Goal: Task Accomplishment & Management: Manage account settings

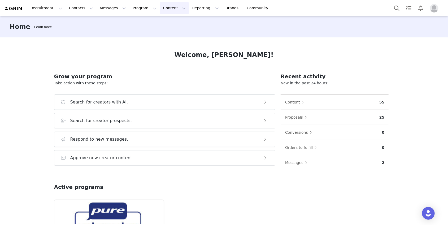
click at [166, 8] on button "Content Content" at bounding box center [174, 8] width 29 height 12
click at [167, 24] on p "Creator Content" at bounding box center [168, 24] width 30 height 6
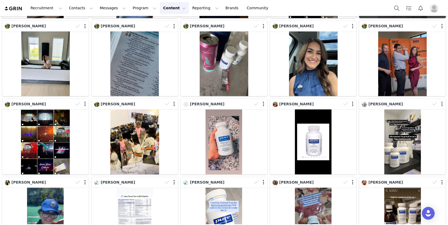
scroll to position [698, 0]
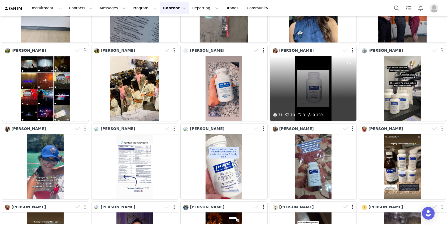
click at [311, 88] on div "71 10 3 0.13%" at bounding box center [313, 88] width 87 height 65
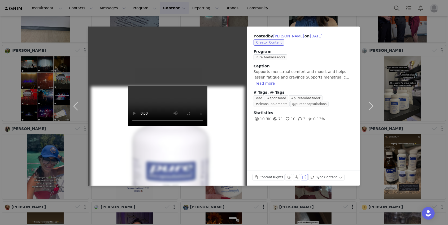
click at [302, 168] on button "View on Instagram" at bounding box center [304, 177] width 7 height 6
click at [289, 168] on button "Labels & Tags" at bounding box center [288, 177] width 7 height 6
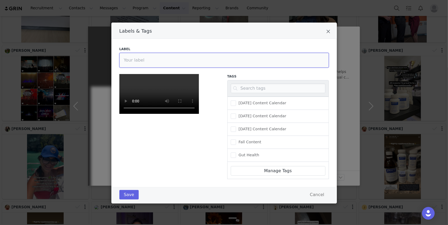
click at [198, 55] on input "Labels & Tags" at bounding box center [223, 60] width 209 height 15
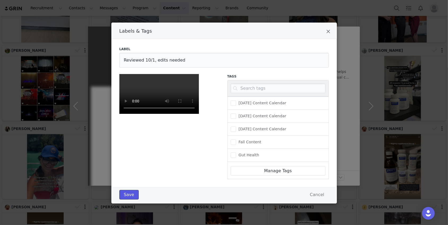
click at [129, 168] on button "Save" at bounding box center [128, 195] width 19 height 10
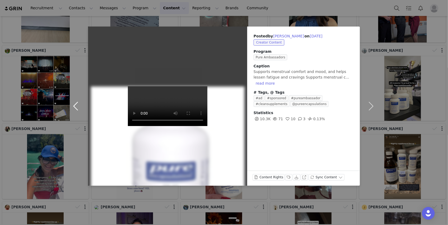
click at [77, 107] on button "button" at bounding box center [77, 106] width 22 height 159
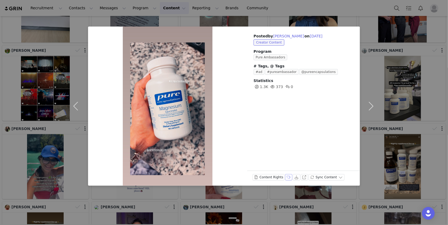
click at [287, 168] on button "Labels & Tags" at bounding box center [288, 177] width 7 height 6
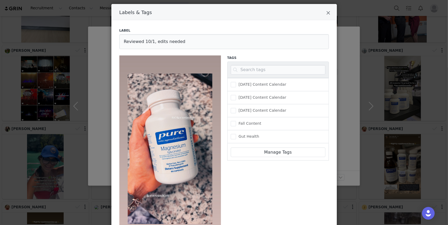
scroll to position [0, 0]
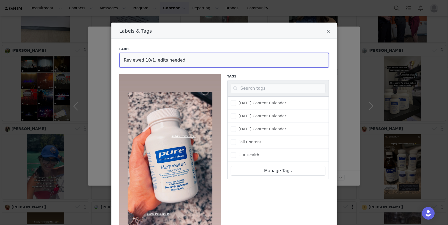
drag, startPoint x: 181, startPoint y: 60, endPoint x: 153, endPoint y: 59, distance: 28.1
click at [153, 59] on input "Reviewed 10/1, edits needed" at bounding box center [223, 60] width 209 height 15
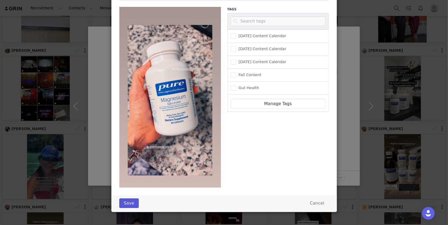
click at [133, 168] on button "Save" at bounding box center [128, 203] width 19 height 10
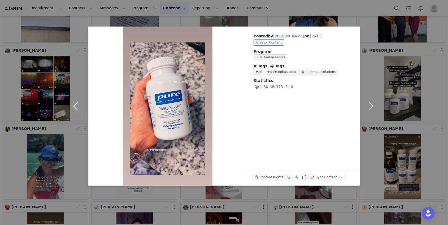
click at [77, 105] on button "button" at bounding box center [77, 106] width 22 height 159
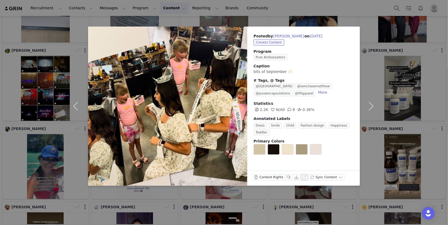
click at [302, 168] on button "View on Instagram" at bounding box center [304, 177] width 7 height 6
click at [286, 168] on button "Labels & Tags" at bounding box center [288, 177] width 7 height 6
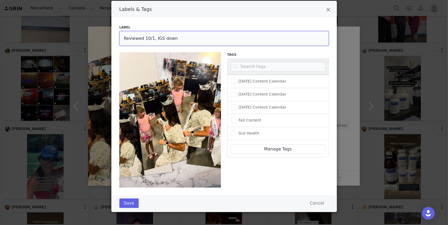
drag, startPoint x: 173, startPoint y: 39, endPoint x: 154, endPoint y: 38, distance: 19.9
click at [154, 38] on input "Reviewed 10/1, IGS down" at bounding box center [223, 38] width 209 height 15
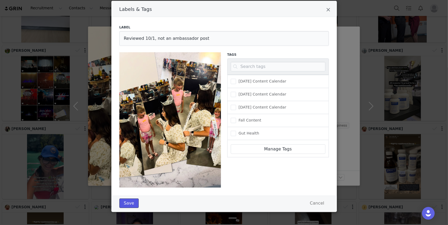
click at [130, 168] on button "Save" at bounding box center [128, 203] width 19 height 10
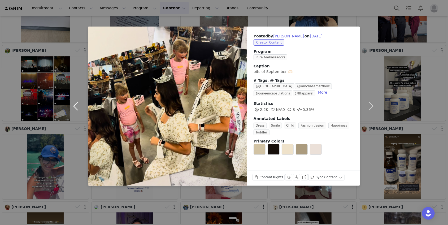
click at [78, 104] on button "button" at bounding box center [77, 106] width 22 height 159
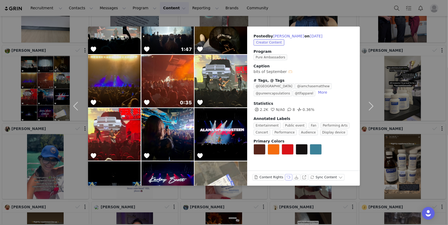
click at [288, 168] on button "Labels & Tags" at bounding box center [288, 177] width 7 height 6
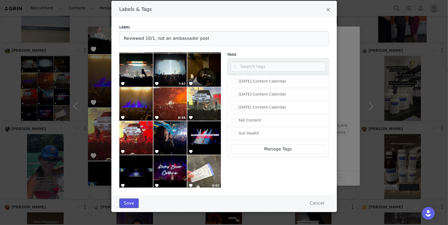
click at [129, 168] on button "Save" at bounding box center [128, 203] width 19 height 10
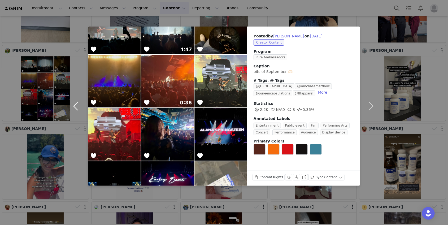
click at [76, 108] on button "button" at bounding box center [77, 106] width 22 height 159
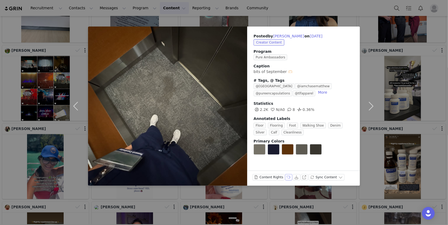
click at [287, 168] on button "Labels & Tags" at bounding box center [288, 177] width 7 height 6
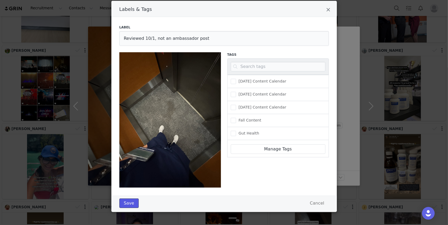
click at [129, 168] on button "Save" at bounding box center [128, 203] width 19 height 10
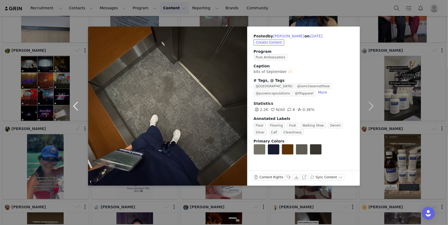
click at [79, 107] on button "button" at bounding box center [77, 106] width 22 height 159
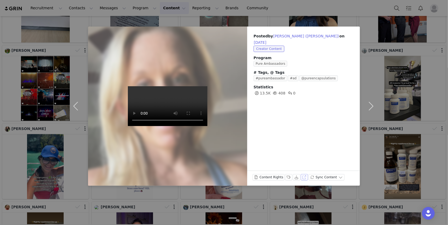
click at [302, 168] on button "View on Instagram" at bounding box center [304, 177] width 7 height 6
click at [287, 168] on button "Labels & Tags" at bounding box center [288, 177] width 7 height 6
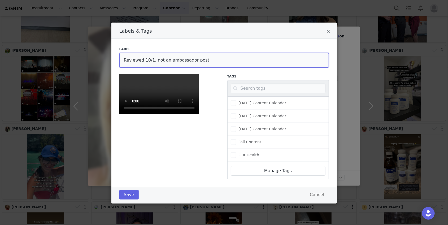
drag, startPoint x: 205, startPoint y: 38, endPoint x: 161, endPoint y: 38, distance: 44.3
click at [161, 53] on input "Reviewed 10/1, not an ambassador post" at bounding box center [223, 60] width 209 height 15
click at [132, 168] on button "Save" at bounding box center [128, 195] width 19 height 10
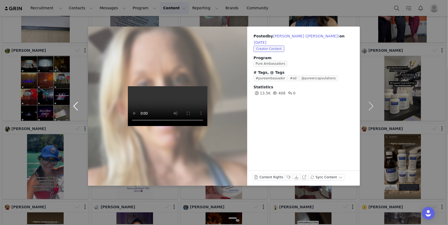
click at [76, 104] on button "button" at bounding box center [77, 106] width 22 height 159
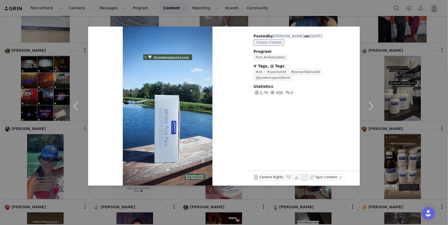
click at [302, 168] on button "View on Instagram" at bounding box center [304, 177] width 7 height 6
click at [287, 168] on div "Content Rights Labels & Tags Download View on Instagram Sync Content" at bounding box center [303, 177] width 113 height 15
click at [287, 168] on button "Labels & Tags" at bounding box center [288, 177] width 7 height 6
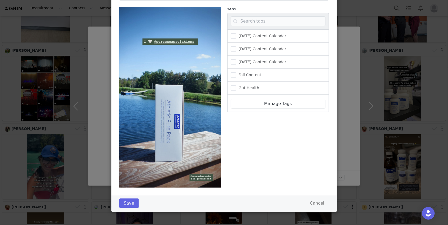
scroll to position [0, 0]
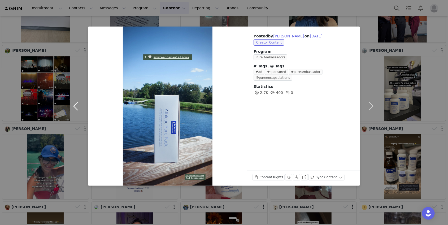
click at [77, 105] on button "button" at bounding box center [77, 106] width 22 height 159
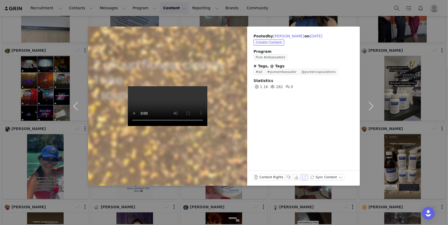
click at [303, 168] on button "View on Instagram" at bounding box center [304, 177] width 7 height 6
click at [286, 168] on button "Labels & Tags" at bounding box center [288, 177] width 7 height 6
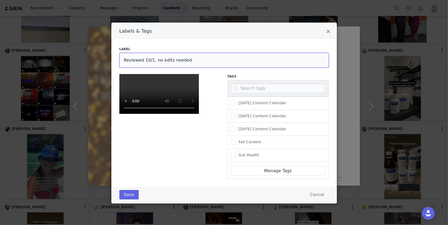
click at [155, 61] on input "Reviewed 10/1, no edits needed" at bounding box center [223, 60] width 209 height 15
type input "Reviewed 10/1, edits needed"
click at [125, 168] on button "Save" at bounding box center [128, 195] width 19 height 10
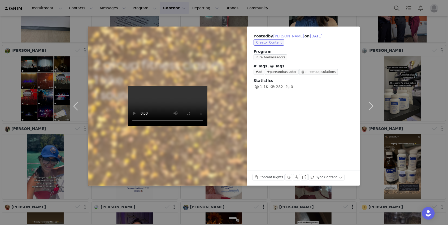
click at [279, 36] on button "[PERSON_NAME]" at bounding box center [288, 36] width 31 height 6
type input "[PERSON_NAME]"
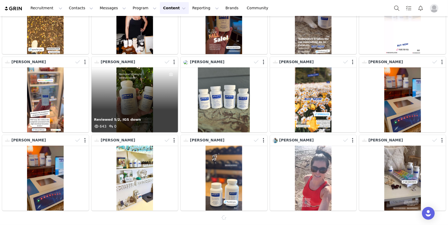
scroll to position [0, 0]
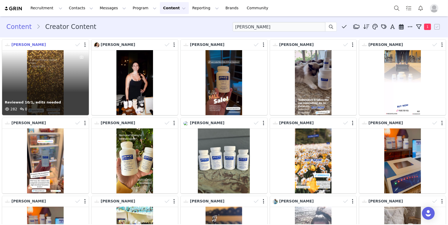
click at [16, 45] on span "[PERSON_NAME]" at bounding box center [28, 44] width 34 height 4
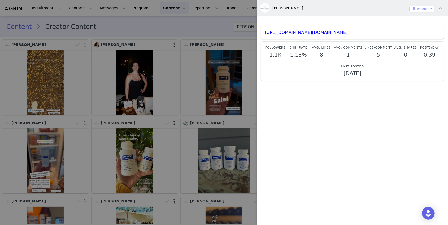
click at [336, 9] on button "Manage" at bounding box center [421, 9] width 25 height 6
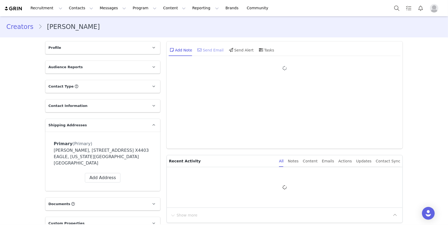
click at [211, 48] on div "Send Email" at bounding box center [209, 49] width 27 height 13
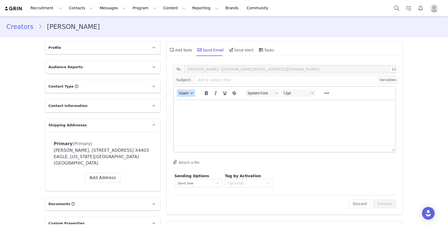
click at [187, 94] on span "Insert" at bounding box center [184, 93] width 10 height 4
click at [195, 104] on div "Insert Template" at bounding box center [205, 102] width 48 height 6
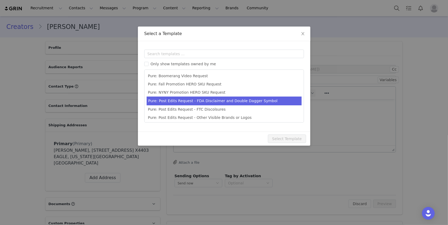
click at [203, 100] on li "Pure: Post Edits Request - FDA Disclaimer and Double Dagger Symbol" at bounding box center [224, 101] width 155 height 9
type input "Edits to your Pure Ambassador post"
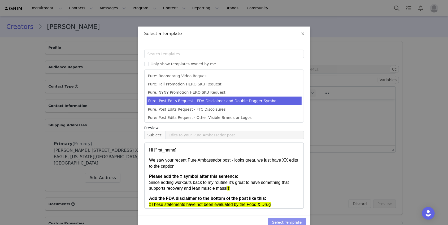
click at [295, 168] on button "Select Template" at bounding box center [287, 222] width 38 height 8
type input "Edits to your Pure Ambassador post"
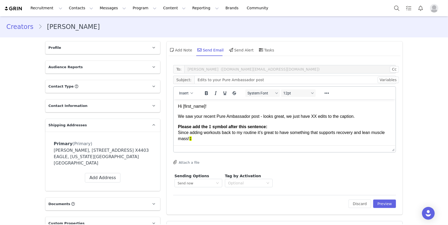
click at [315, 118] on p "We saw your recent Pure Ambassador post - looks great, we just have XX edits to…" at bounding box center [284, 116] width 213 height 6
click at [329, 117] on p "We saw your recent Pure Ambassador post - looks great, we just have one edits t…" at bounding box center [284, 116] width 213 height 6
click at [330, 117] on p "We saw your recent Pure Ambassador post - looks great, we just have one edits t…" at bounding box center [284, 116] width 213 height 6
click at [336, 116] on p "We saw your recent Pure Ambassador post - looks great, we just have one edit to…" at bounding box center [284, 116] width 213 height 6
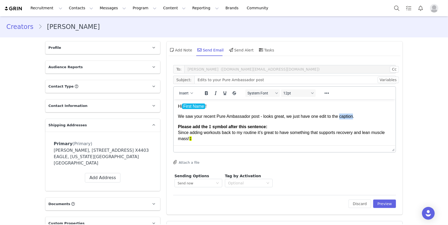
click at [336, 116] on p "We saw your recent Pure Ambassador post - looks great, we just have one edit to…" at bounding box center [284, 116] width 213 height 6
drag, startPoint x: 197, startPoint y: 139, endPoint x: 169, endPoint y: 123, distance: 31.6
click at [173, 123] on html "Hi First Name ! We saw your recent Pure Ambassador post - looks great, we just …" at bounding box center [284, 146] width 222 height 95
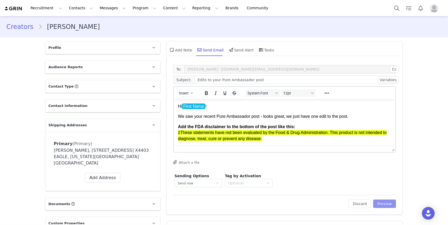
click at [336, 168] on button "Preview" at bounding box center [384, 203] width 23 height 8
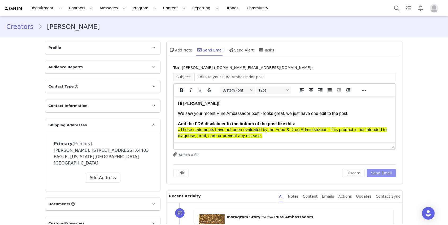
click at [336, 168] on button "Send Email" at bounding box center [381, 173] width 29 height 8
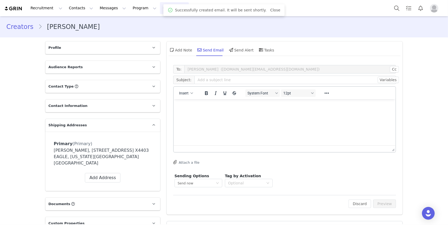
click at [161, 5] on button "Content Content" at bounding box center [174, 8] width 29 height 12
click at [162, 20] on link "Creator Content" at bounding box center [170, 24] width 42 height 10
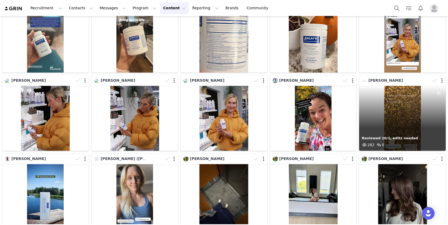
scroll to position [421, 0]
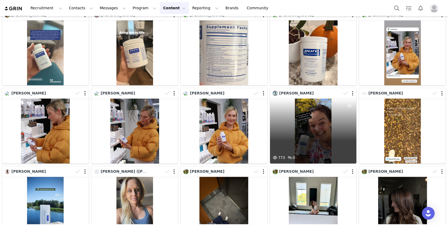
click at [336, 147] on div "773 0" at bounding box center [313, 131] width 87 height 65
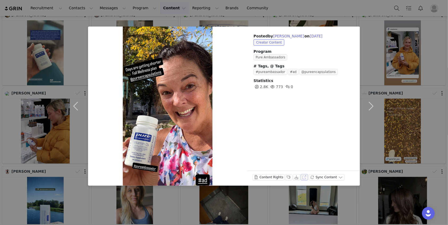
click at [303, 168] on button "View on Instagram" at bounding box center [304, 177] width 7 height 6
click at [289, 168] on button "Labels & Tags" at bounding box center [288, 177] width 7 height 6
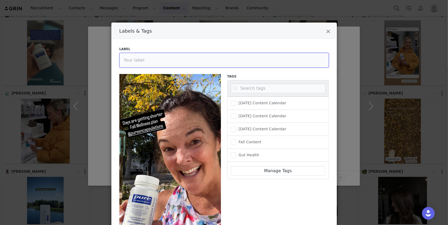
click at [162, 58] on input "Labels & Tags" at bounding box center [223, 60] width 209 height 15
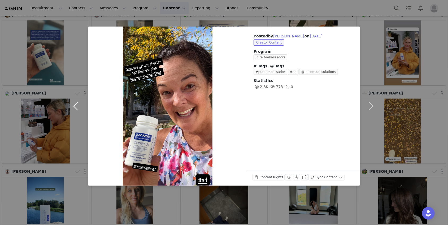
click at [77, 104] on button "button" at bounding box center [77, 106] width 22 height 159
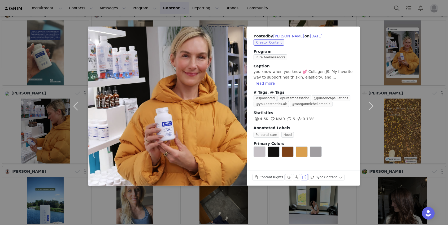
click at [304, 168] on button "View on Instagram" at bounding box center [304, 177] width 7 height 6
click at [286, 168] on button "Labels & Tags" at bounding box center [288, 177] width 7 height 6
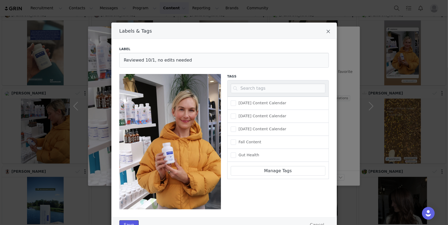
click at [130, 168] on button "Save" at bounding box center [128, 225] width 19 height 10
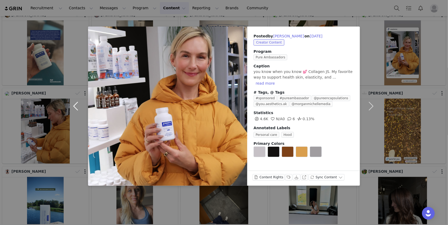
click at [74, 104] on button "button" at bounding box center [77, 106] width 22 height 159
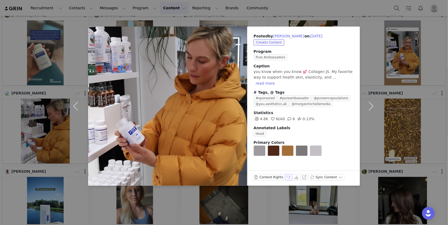
click at [286, 168] on button "Labels & Tags" at bounding box center [288, 177] width 7 height 6
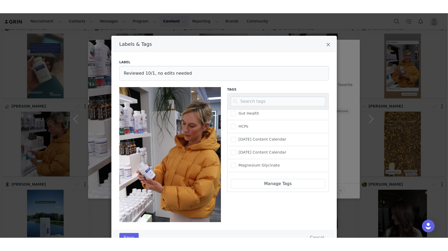
scroll to position [76, 0]
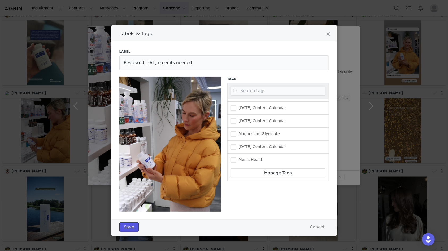
click at [121, 168] on button "Save" at bounding box center [128, 228] width 19 height 10
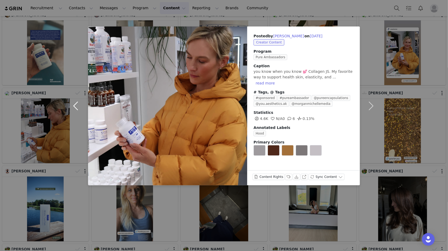
click at [78, 104] on button "button" at bounding box center [77, 106] width 22 height 159
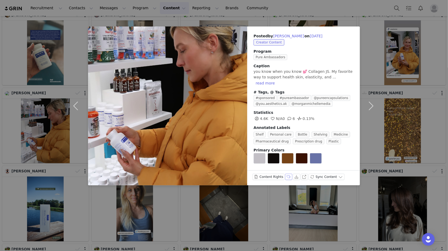
click at [287, 168] on button "Labels & Tags" at bounding box center [288, 177] width 7 height 6
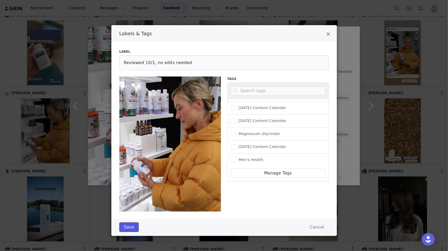
click at [134, 168] on button "Save" at bounding box center [128, 228] width 19 height 10
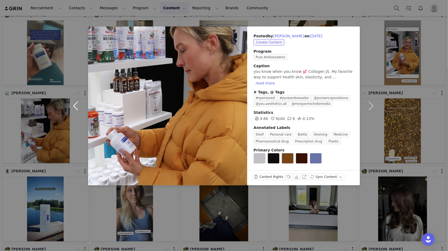
click at [75, 106] on button "button" at bounding box center [77, 106] width 22 height 159
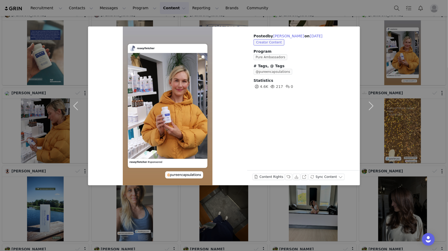
click at [302, 168] on div "Content Rights Labels & Tags Download View on Instagram Sync Content" at bounding box center [303, 177] width 113 height 15
click at [303, 168] on button "View on Instagram" at bounding box center [304, 177] width 7 height 6
click at [286, 168] on button "Labels & Tags" at bounding box center [288, 177] width 7 height 6
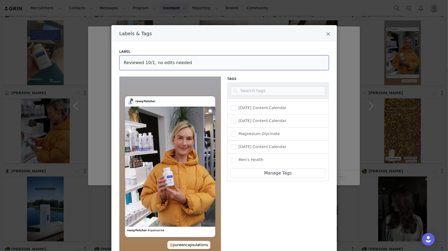
drag, startPoint x: 186, startPoint y: 63, endPoint x: 154, endPoint y: 63, distance: 32.9
click at [154, 63] on input "Reviewed 10/1, no edits needed" at bounding box center [223, 62] width 209 height 15
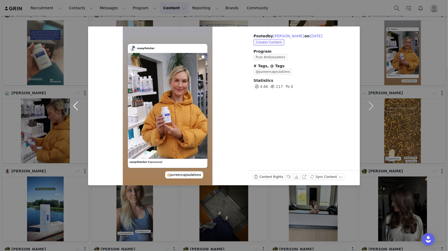
click at [73, 106] on button "button" at bounding box center [77, 106] width 22 height 159
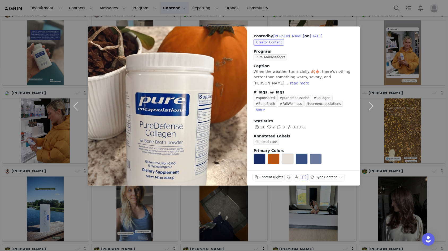
click at [303, 168] on button "View on Instagram" at bounding box center [304, 177] width 7 height 6
click at [289, 168] on button "Labels & Tags" at bounding box center [288, 177] width 7 height 6
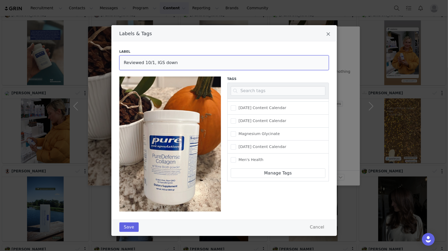
drag, startPoint x: 174, startPoint y: 62, endPoint x: 153, endPoint y: 62, distance: 20.9
click at [153, 62] on input "Reviewed 10/1, IGS down" at bounding box center [223, 62] width 209 height 15
click at [127, 168] on button "Save" at bounding box center [128, 228] width 19 height 10
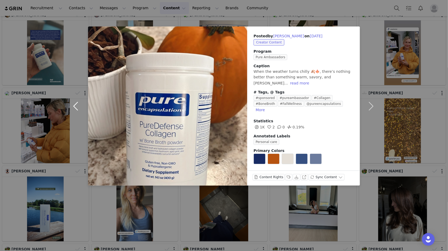
click at [75, 108] on button "button" at bounding box center [77, 106] width 22 height 159
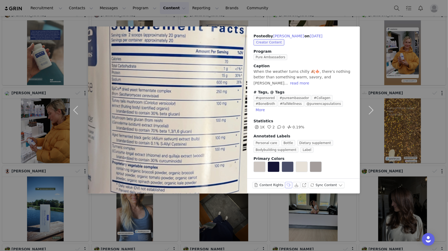
click at [285, 168] on button "Labels & Tags" at bounding box center [288, 185] width 7 height 6
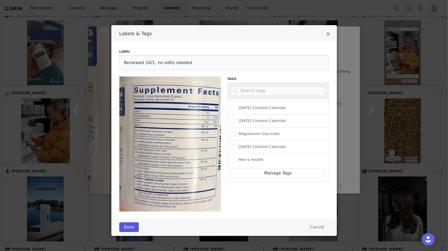
click at [129, 168] on button "Save" at bounding box center [128, 228] width 19 height 10
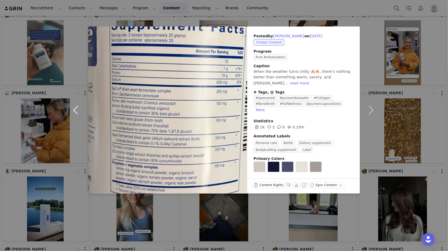
click at [71, 108] on button "button" at bounding box center [77, 110] width 22 height 167
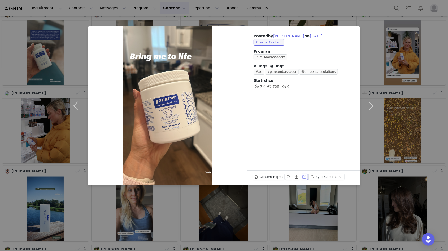
click at [304, 168] on button "View on Instagram" at bounding box center [304, 177] width 7 height 6
click at [287, 168] on button "Labels & Tags" at bounding box center [288, 177] width 7 height 6
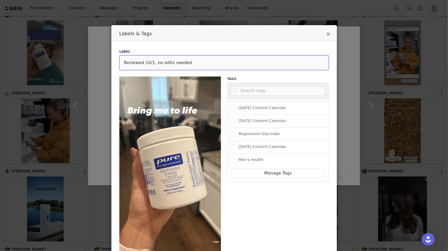
click at [156, 62] on input "Reviewed 10/1, no edits needed" at bounding box center [223, 62] width 209 height 15
type input "Reviewed 10/1, edits needed"
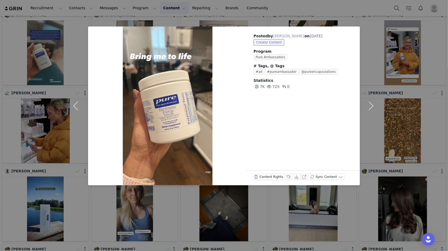
click at [283, 36] on button "[PERSON_NAME]" at bounding box center [288, 36] width 31 height 6
type input "[PERSON_NAME]"
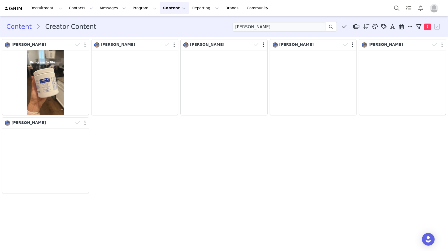
scroll to position [0, 0]
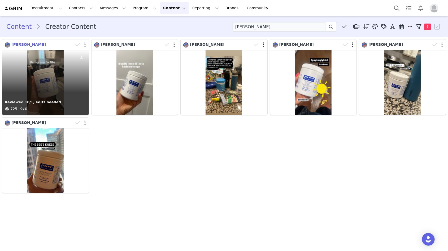
click at [25, 44] on span "[PERSON_NAME]" at bounding box center [28, 44] width 34 height 4
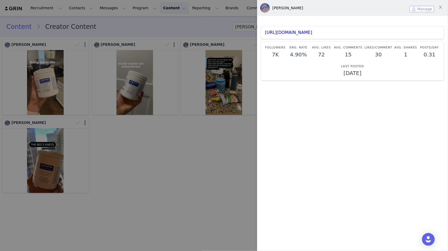
click at [336, 10] on button "Manage" at bounding box center [421, 9] width 25 height 6
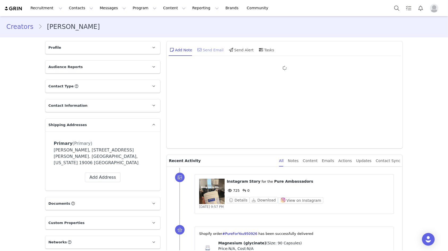
click at [208, 46] on div "Send Email" at bounding box center [209, 49] width 27 height 13
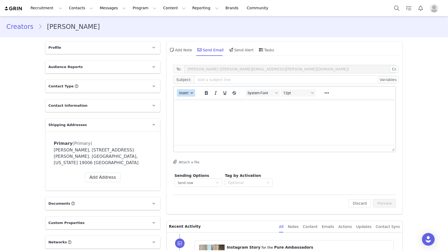
click at [190, 90] on button "Insert" at bounding box center [186, 92] width 18 height 7
click at [200, 101] on div "Insert Template" at bounding box center [205, 102] width 48 height 6
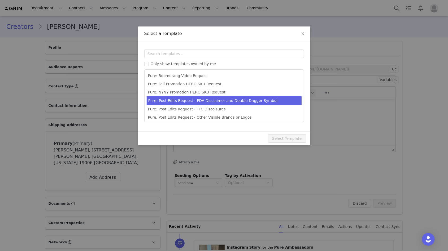
click at [203, 100] on li "Pure: Post Edits Request - FDA Disclaimer and Double Dagger Symbol" at bounding box center [224, 101] width 155 height 9
type input "Edits to your Pure Ambassador post"
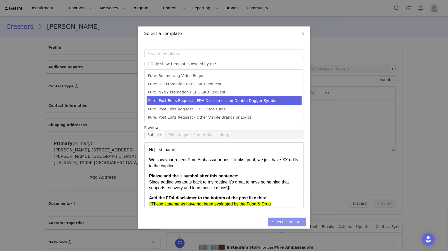
click at [284, 168] on button "Select Template" at bounding box center [287, 222] width 38 height 8
type input "Edits to your Pure Ambassador post"
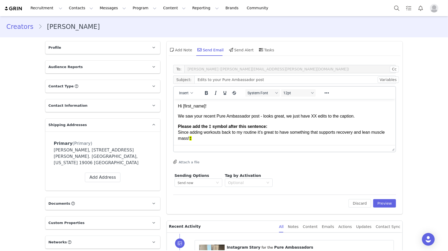
click at [314, 116] on p "We saw your recent Pure Ambassador post - looks great, we just have XX edits to…" at bounding box center [284, 116] width 213 height 6
click at [329, 116] on p "We saw your recent Pure Ambassador post - looks great, we just have one edits t…" at bounding box center [284, 116] width 213 height 6
click at [336, 114] on p "We saw your recent Pure Ambassador post - looks great, we just have one edit to…" at bounding box center [284, 116] width 213 height 6
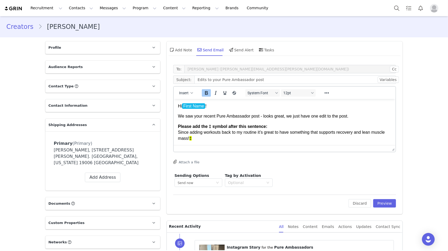
drag, startPoint x: 209, startPoint y: 139, endPoint x: 175, endPoint y: 125, distance: 37.0
click at [175, 125] on html "Hi First Name ! We saw your recent Pure Ambassador post - looks great, we just …" at bounding box center [284, 146] width 222 height 95
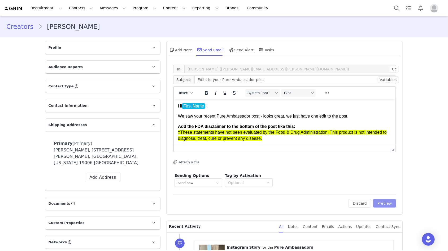
click at [336, 168] on button "Preview" at bounding box center [384, 203] width 23 height 8
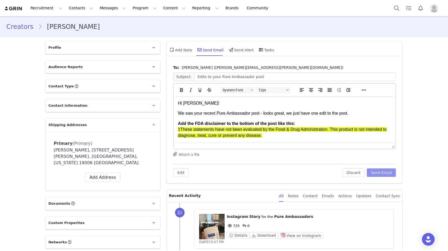
click at [336, 168] on button "Send Email" at bounding box center [381, 173] width 29 height 8
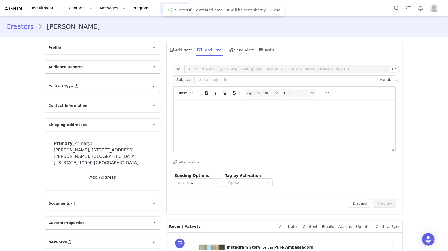
click at [160, 14] on button "Content Content" at bounding box center [174, 8] width 29 height 12
click at [161, 21] on p "Creator Content" at bounding box center [168, 24] width 30 height 6
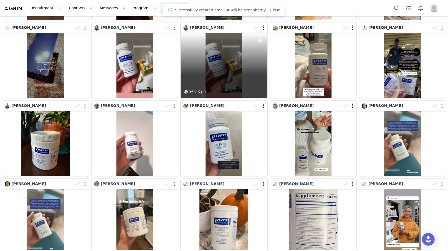
scroll to position [259, 0]
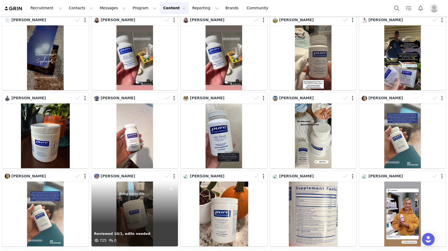
click at [120, 168] on div "Reviewed 10/1, edits needed 725 0" at bounding box center [134, 214] width 87 height 65
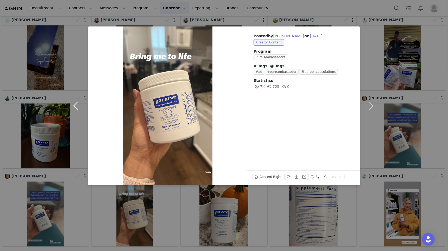
click at [76, 107] on button "button" at bounding box center [77, 106] width 22 height 159
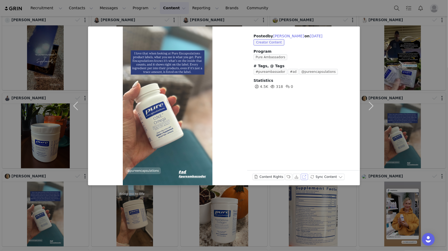
click at [303, 168] on button "View on Instagram" at bounding box center [304, 177] width 7 height 6
click at [288, 168] on button "Labels & Tags" at bounding box center [288, 177] width 7 height 6
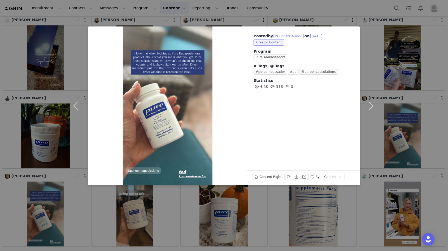
click at [282, 34] on button "[PERSON_NAME]" at bounding box center [288, 36] width 31 height 6
type input "[PERSON_NAME]"
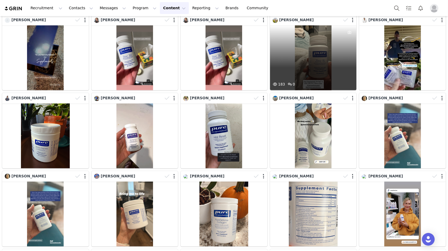
scroll to position [0, 0]
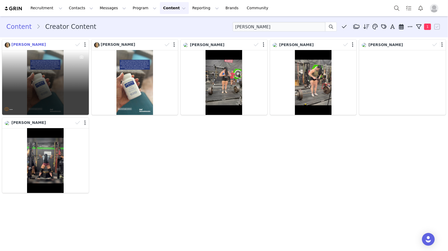
click at [25, 44] on span "[PERSON_NAME]" at bounding box center [28, 44] width 34 height 4
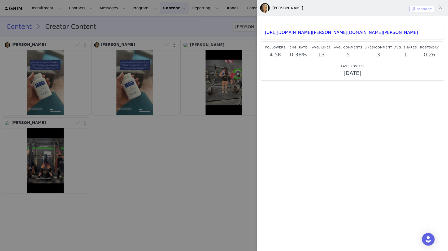
click at [336, 10] on button "Manage" at bounding box center [421, 9] width 25 height 6
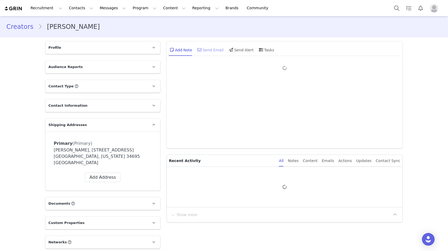
click at [207, 52] on div "Send Email" at bounding box center [209, 49] width 27 height 13
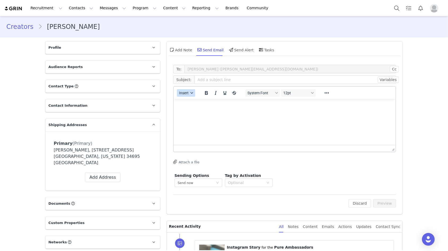
click at [186, 91] on span "Insert" at bounding box center [184, 93] width 10 height 4
click at [199, 103] on div "Insert Template" at bounding box center [205, 102] width 48 height 6
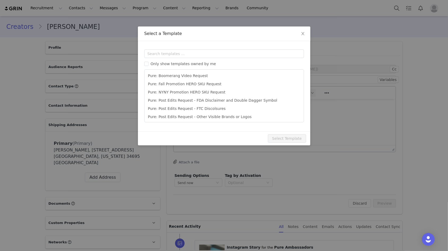
click at [199, 103] on li "Pure: Post Edits Request - FDA Disclaimer and Double Dagger Symbol" at bounding box center [224, 101] width 155 height 8
type input "Edits to your Pure Ambassador post"
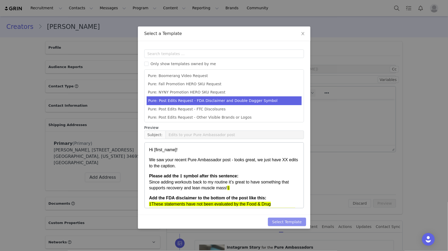
click at [285, 168] on button "Select Template" at bounding box center [287, 222] width 38 height 8
type input "Edits to your Pure Ambassador post"
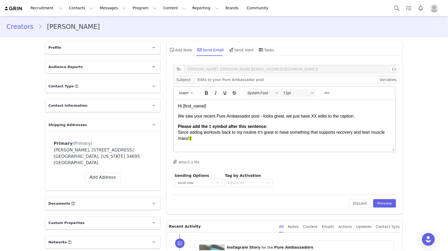
click at [315, 118] on p "We saw your recent Pure Ambassador post - looks great, we just have XX edits to…" at bounding box center [284, 116] width 213 height 6
click at [330, 117] on p "We saw your recent Pure Ambassador post - looks great, we just have one edits t…" at bounding box center [284, 116] width 213 height 6
click at [336, 119] on p "We saw your recent Pure Ambassador post - looks great, we just have one edit to…" at bounding box center [284, 116] width 213 height 6
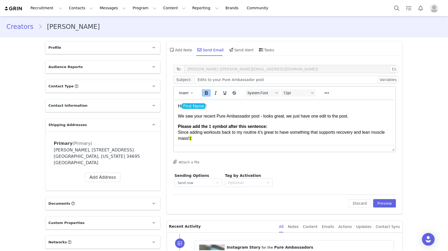
drag, startPoint x: 194, startPoint y: 139, endPoint x: 170, endPoint y: 125, distance: 27.8
click at [173, 125] on html "Hi First Name ! We saw your recent Pure Ambassador post - looks great, we just …" at bounding box center [284, 146] width 222 height 95
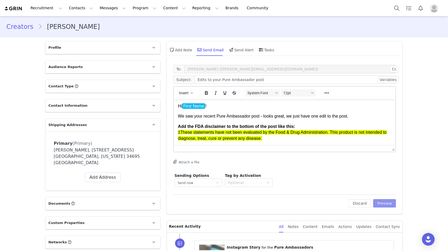
click at [336, 168] on button "Preview" at bounding box center [384, 203] width 23 height 8
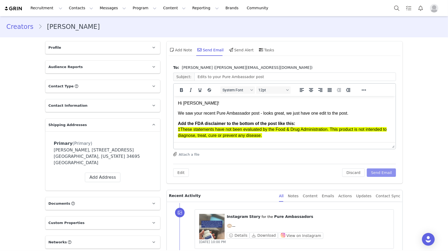
click at [336, 168] on button "Send Email" at bounding box center [381, 173] width 29 height 8
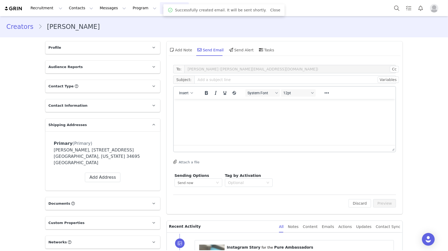
click at [164, 8] on button "Content Content" at bounding box center [174, 8] width 29 height 12
click at [166, 25] on p "Creator Content" at bounding box center [168, 24] width 30 height 6
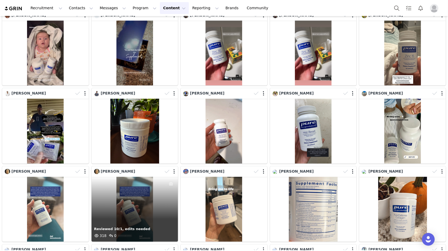
scroll to position [367, 0]
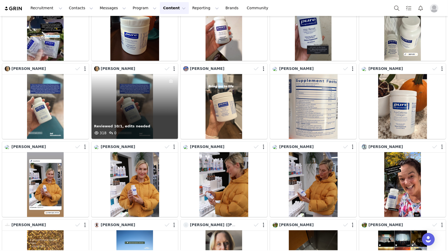
click at [117, 114] on div "Reviewed 10/1, edits needed 318 0" at bounding box center [134, 106] width 87 height 65
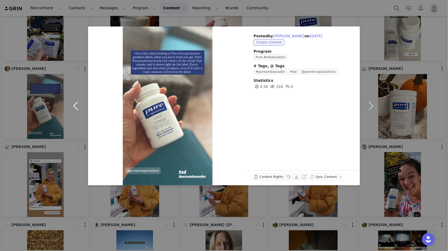
click at [76, 107] on button "button" at bounding box center [77, 106] width 22 height 159
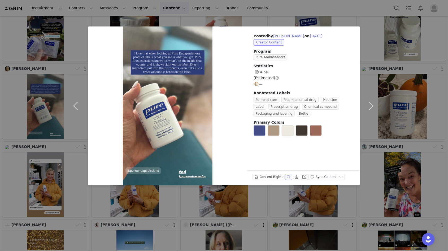
click at [287, 168] on button "Labels & Tags" at bounding box center [288, 177] width 7 height 6
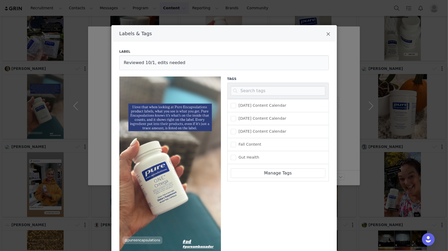
scroll to position [43, 0]
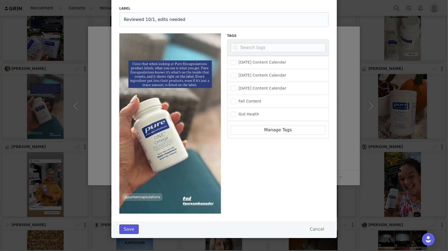
click at [129, 168] on button "Save" at bounding box center [128, 230] width 19 height 10
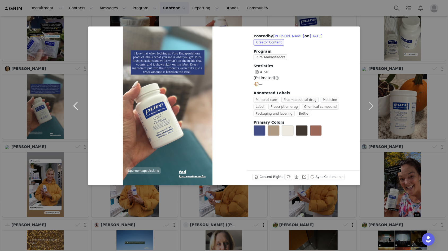
click at [76, 107] on button "button" at bounding box center [77, 106] width 22 height 159
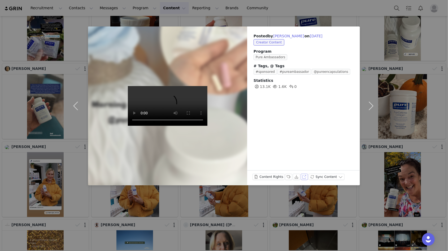
click at [304, 168] on button "View on Instagram" at bounding box center [304, 177] width 7 height 6
click at [287, 168] on button "Labels & Tags" at bounding box center [288, 177] width 7 height 6
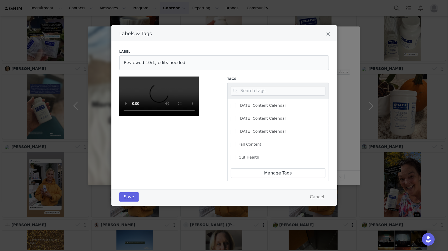
scroll to position [43, 0]
drag, startPoint x: 178, startPoint y: 19, endPoint x: 154, endPoint y: 19, distance: 24.7
click at [154, 55] on input "Reviewed 10/1, edits needed" at bounding box center [223, 62] width 209 height 15
click at [132, 168] on div "Save Cancel" at bounding box center [223, 198] width 225 height 16
click at [131, 168] on button "Save" at bounding box center [128, 197] width 19 height 10
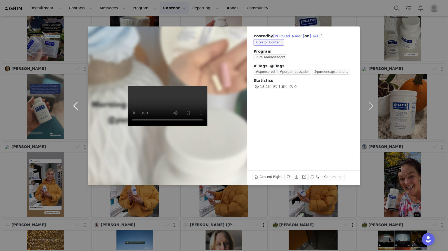
click at [76, 106] on button "button" at bounding box center [77, 106] width 22 height 159
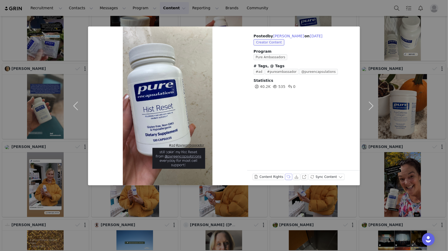
click at [285, 168] on button "Labels & Tags" at bounding box center [288, 177] width 7 height 6
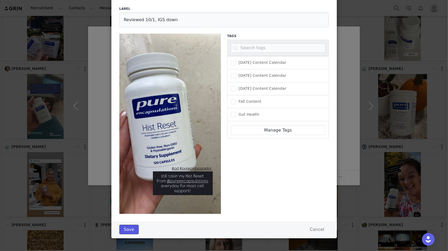
click at [132, 168] on button "Save" at bounding box center [128, 230] width 19 height 10
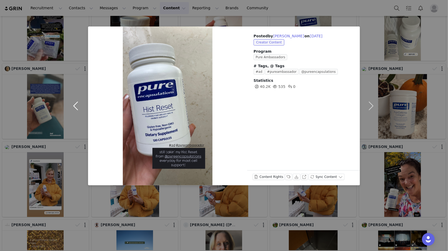
click at [72, 105] on button "button" at bounding box center [77, 106] width 22 height 159
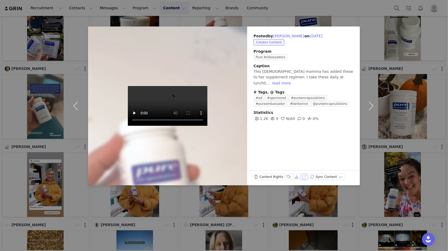
click at [304, 168] on button "View on Instagram" at bounding box center [304, 177] width 7 height 6
click at [285, 168] on button "Labels & Tags" at bounding box center [288, 177] width 7 height 6
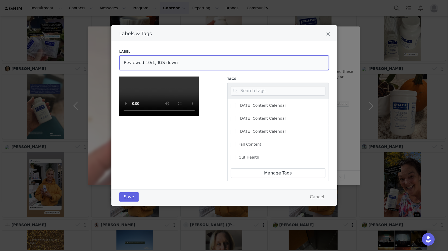
drag, startPoint x: 173, startPoint y: 17, endPoint x: 155, endPoint y: 17, distance: 17.8
click at [155, 55] on input "Reviewed 10/1, IGS down" at bounding box center [223, 62] width 209 height 15
click at [129, 168] on button "Save" at bounding box center [128, 197] width 19 height 10
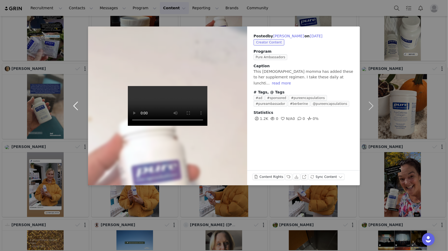
click at [70, 110] on button "button" at bounding box center [77, 106] width 22 height 159
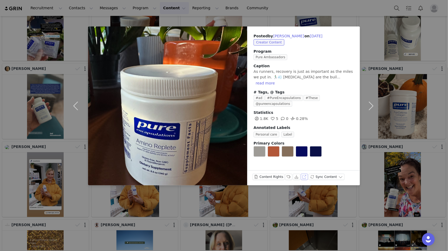
click at [303, 168] on button "View on Instagram" at bounding box center [304, 177] width 7 height 6
click at [286, 168] on button "Labels & Tags" at bounding box center [288, 177] width 7 height 6
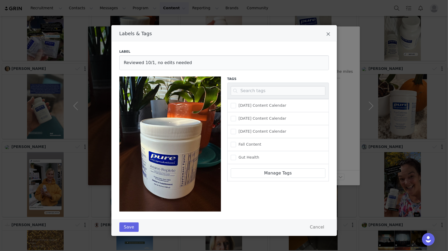
scroll to position [0, 0]
click at [157, 63] on input "Reviewed 10/1, no edits needed" at bounding box center [223, 62] width 209 height 15
type input "Reviewed 10/1, edits needed"
click at [127, 168] on button "Save" at bounding box center [128, 228] width 19 height 10
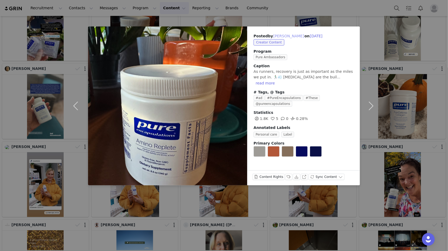
click at [281, 37] on button "[PERSON_NAME]" at bounding box center [288, 36] width 31 height 6
type input "[PERSON_NAME]"
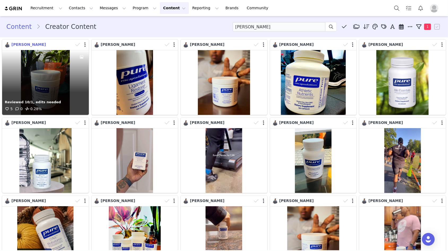
click at [36, 44] on span "[PERSON_NAME]" at bounding box center [28, 44] width 34 height 4
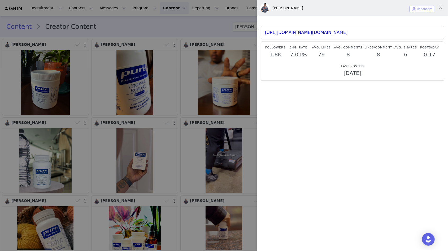
click at [336, 7] on button "Manage" at bounding box center [421, 9] width 25 height 6
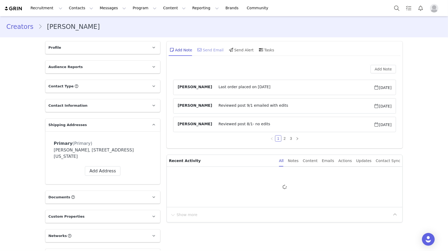
click at [204, 49] on div "Send Email" at bounding box center [209, 49] width 27 height 13
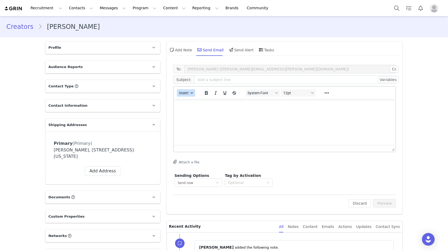
click at [190, 93] on div "button" at bounding box center [192, 93] width 4 height 3
click at [194, 100] on div "Insert Template" at bounding box center [205, 102] width 48 height 6
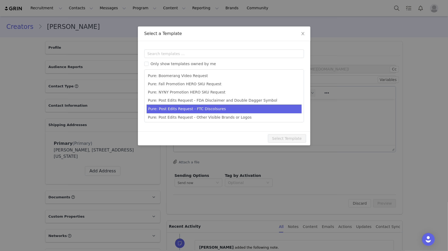
click at [197, 111] on li "Pure: Post Edits Request - FTC Discolsures" at bounding box center [224, 109] width 155 height 9
type input "Edits to your Pure Ambassador post"
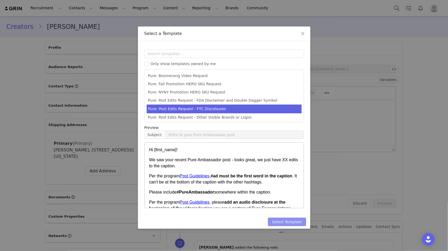
click at [290, 168] on button "Select Template" at bounding box center [287, 222] width 38 height 8
type input "Edits to your Pure Ambassador post"
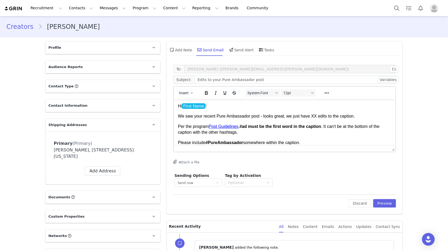
click at [313, 117] on p "We saw your recent Pure Ambassador post - looks great, we just have XX edits to…" at bounding box center [284, 116] width 213 height 6
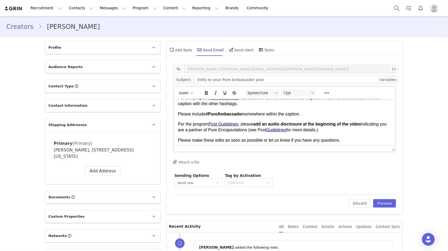
drag, startPoint x: 338, startPoint y: 132, endPoint x: 173, endPoint y: 120, distance: 165.1
click at [173, 120] on html "Hi First Name ! We saw your recent Pure Ambassador post - looks great, we just …" at bounding box center [284, 116] width 222 height 93
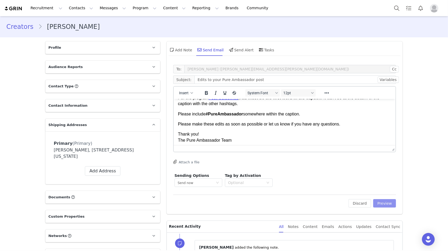
click at [336, 168] on button "Preview" at bounding box center [384, 203] width 23 height 8
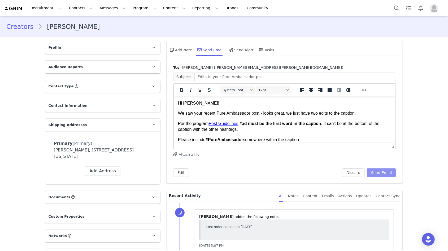
scroll to position [0, 0]
click at [336, 168] on button "Send Email" at bounding box center [381, 173] width 29 height 8
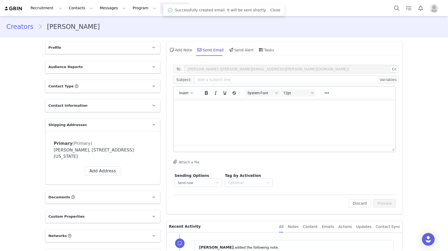
click at [160, 9] on button "Content Content" at bounding box center [174, 8] width 29 height 12
click at [163, 21] on p "Creator Content" at bounding box center [168, 24] width 30 height 6
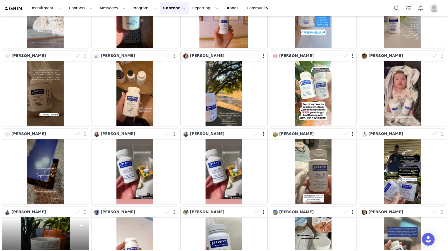
scroll to position [144, 0]
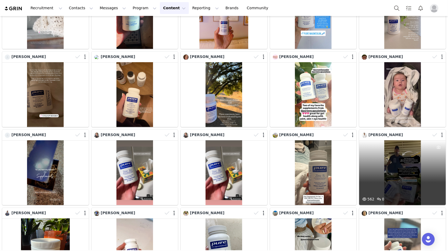
click at [336, 168] on div "562 0" at bounding box center [402, 173] width 87 height 65
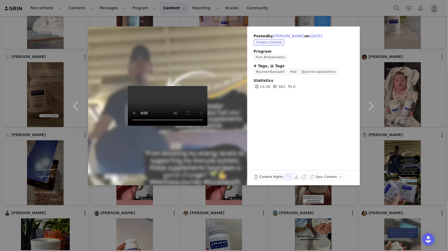
click at [290, 168] on button "Labels & Tags" at bounding box center [288, 177] width 7 height 6
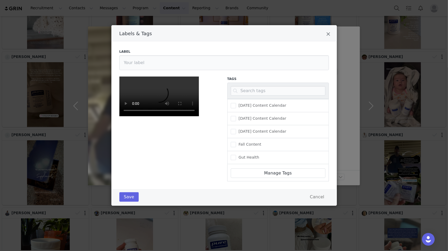
click at [204, 48] on div "Label" at bounding box center [224, 59] width 216 height 27
click at [200, 61] on input "Labels & Tags" at bounding box center [223, 62] width 209 height 15
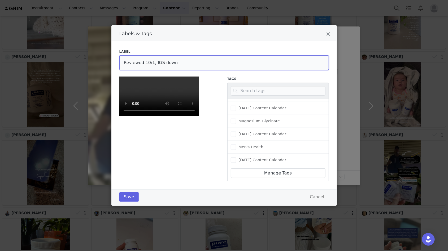
scroll to position [43, 0]
click at [132, 168] on button "Save" at bounding box center [128, 197] width 19 height 10
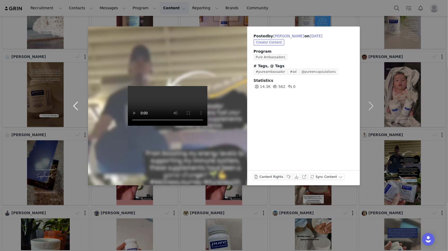
click at [76, 103] on button "button" at bounding box center [77, 106] width 22 height 159
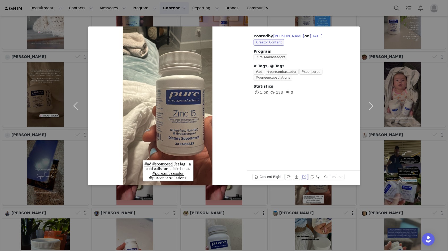
click at [301, 168] on button "View on Instagram" at bounding box center [304, 177] width 7 height 6
click at [285, 168] on button "Labels & Tags" at bounding box center [288, 177] width 7 height 6
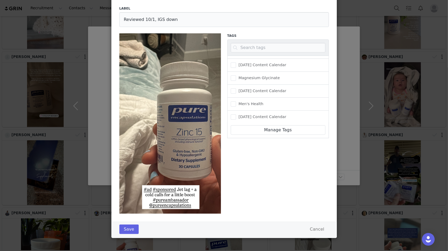
scroll to position [0, 0]
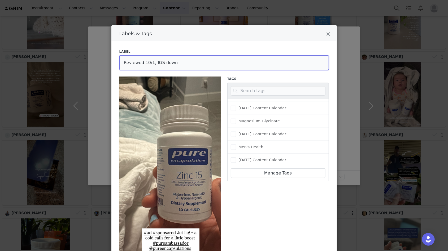
drag, startPoint x: 174, startPoint y: 63, endPoint x: 154, endPoint y: 63, distance: 20.2
click at [154, 63] on input "Reviewed 10/1, IGS down" at bounding box center [223, 62] width 209 height 15
type input "Reviewed 10/1, edits needed"
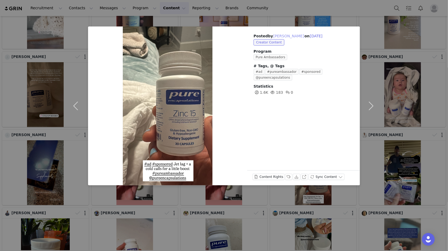
click at [286, 34] on button "[PERSON_NAME]" at bounding box center [288, 36] width 31 height 6
type input "[PERSON_NAME]"
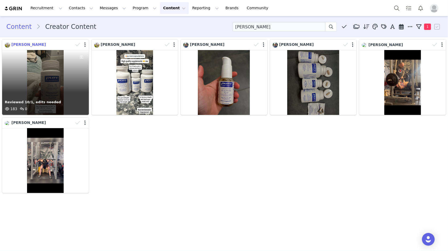
click at [29, 44] on span "[PERSON_NAME]" at bounding box center [28, 44] width 34 height 4
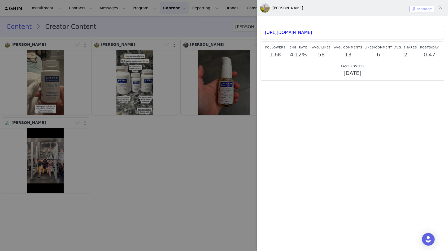
click at [336, 8] on button "Manage" at bounding box center [421, 9] width 25 height 6
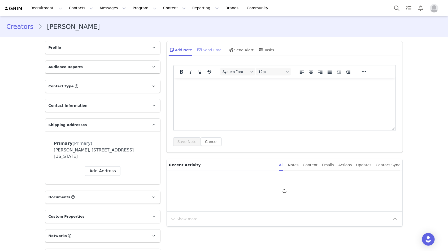
click at [212, 53] on div "Send Email" at bounding box center [209, 49] width 27 height 13
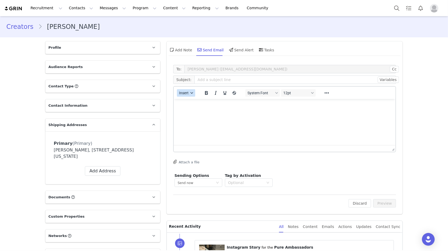
click at [190, 93] on div "button" at bounding box center [192, 93] width 4 height 3
click at [194, 103] on div "Insert Template" at bounding box center [205, 102] width 48 height 6
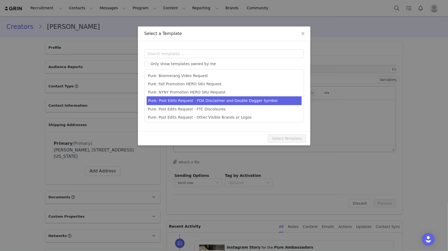
click at [193, 101] on li "Pure: Post Edits Request - FDA Disclaimer and Double Dagger Symbol" at bounding box center [224, 101] width 155 height 9
type input "Edits to your Pure Ambassador post"
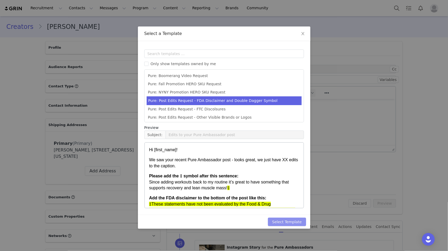
click at [292, 168] on button "Select Template" at bounding box center [287, 222] width 38 height 8
type input "Edits to your Pure Ambassador post"
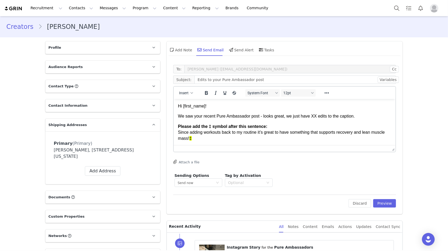
click at [316, 117] on p "We saw your recent Pure Ambassador post - looks great, we just have XX edits to…" at bounding box center [284, 116] width 213 height 6
click at [336, 118] on p "We saw your recent Pure Ambassador post - looks great, we just have one edits t…" at bounding box center [284, 116] width 213 height 6
click at [331, 117] on p "We saw your recent Pure Ambassador post - looks great, we just have one edits t…" at bounding box center [284, 116] width 213 height 6
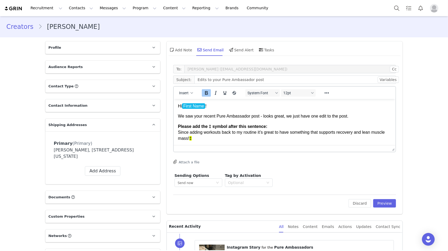
drag, startPoint x: 202, startPoint y: 139, endPoint x: 176, endPoint y: 125, distance: 29.9
click at [176, 125] on html "Hi First Name ! We saw your recent Pure Ambassador post - looks great, we just …" at bounding box center [284, 146] width 222 height 95
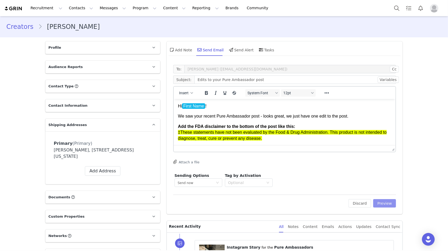
click at [336, 168] on button "Preview" at bounding box center [384, 203] width 23 height 8
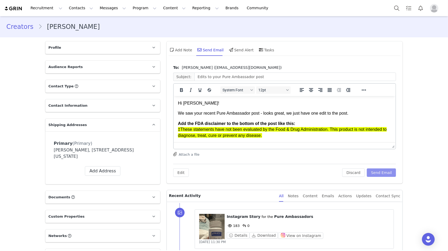
click at [336, 168] on button "Send Email" at bounding box center [381, 173] width 29 height 8
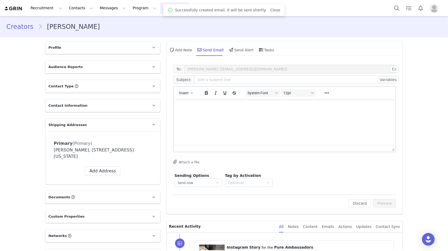
click at [160, 11] on button "Content Content" at bounding box center [174, 8] width 29 height 12
click at [172, 24] on p "Creator Content" at bounding box center [168, 24] width 30 height 6
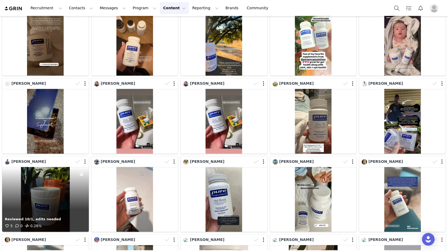
scroll to position [191, 0]
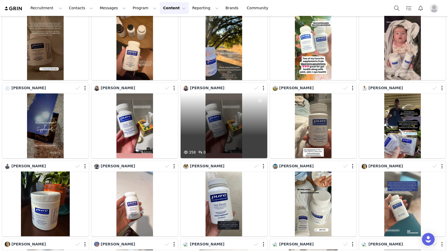
click at [247, 134] on div "358 0" at bounding box center [224, 126] width 87 height 65
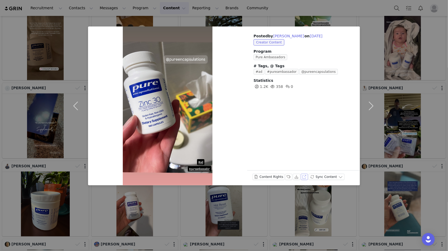
click at [303, 168] on button "View on Instagram" at bounding box center [304, 177] width 7 height 6
click at [287, 168] on button "Labels & Tags" at bounding box center [288, 177] width 7 height 6
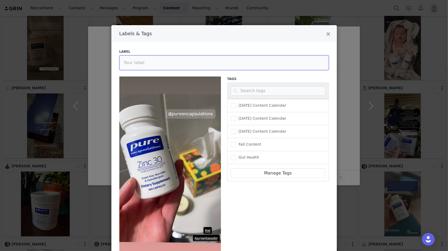
click at [157, 61] on input "Labels & Tags" at bounding box center [223, 62] width 209 height 15
type input "Reviewed 10/1, edits needed"
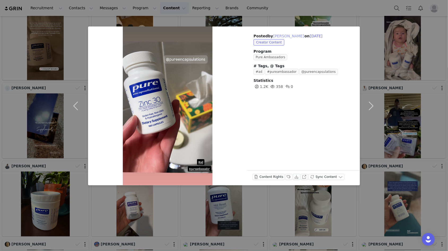
click at [285, 37] on button "[PERSON_NAME]" at bounding box center [288, 36] width 31 height 6
type input "[PERSON_NAME]"
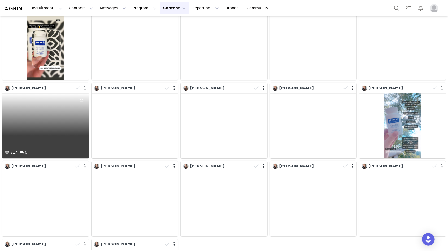
scroll to position [0, 0]
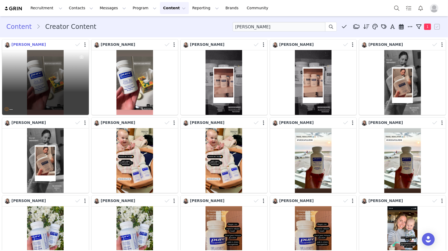
click at [35, 45] on span "[PERSON_NAME]" at bounding box center [28, 44] width 34 height 4
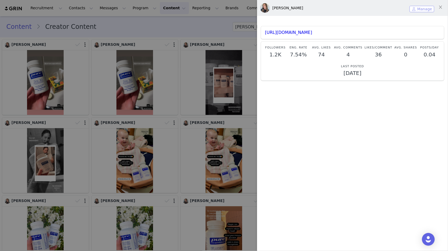
click at [336, 10] on button "Manage" at bounding box center [421, 9] width 25 height 6
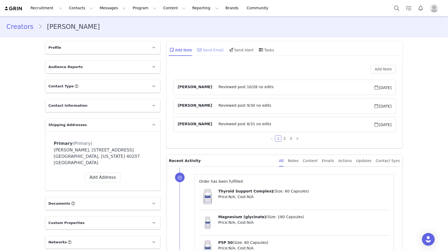
click at [215, 47] on div "Send Email" at bounding box center [209, 49] width 27 height 13
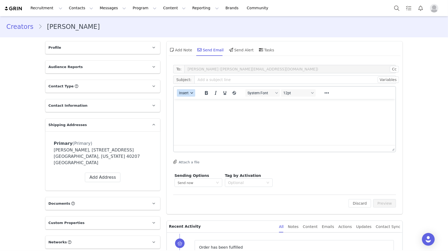
click at [190, 92] on div "button" at bounding box center [192, 93] width 4 height 3
click at [195, 102] on div "Insert Template" at bounding box center [205, 102] width 48 height 6
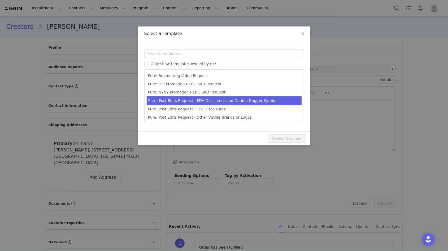
click at [218, 100] on li "Pure: Post Edits Request - FDA Disclaimer and Double Dagger Symbol" at bounding box center [224, 101] width 155 height 9
type input "Edits to your Pure Ambassador post"
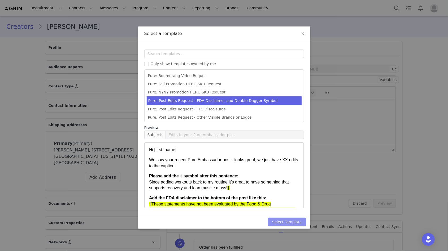
click at [282, 168] on button "Select Template" at bounding box center [287, 222] width 38 height 8
type input "Edits to your Pure Ambassador post"
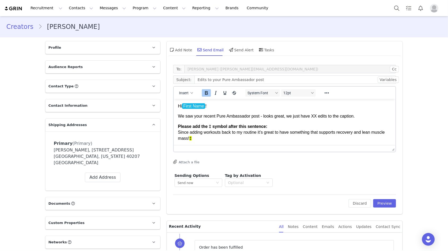
drag, startPoint x: 198, startPoint y: 139, endPoint x: 178, endPoint y: 125, distance: 24.1
click at [178, 125] on p "Please add the ‡ symbol after this sentence: Since adding workouts back to my r…" at bounding box center [284, 133] width 213 height 18
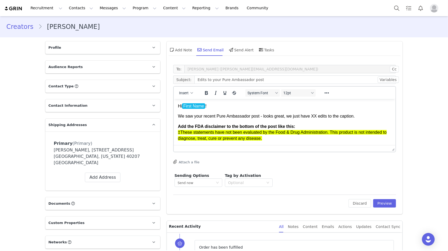
click at [313, 118] on p "We saw your recent Pure Ambassador post - looks great, we just have XX edits to…" at bounding box center [284, 116] width 213 height 6
click at [330, 116] on p "We saw your recent Pure Ambassador post - looks great, we just have one edits t…" at bounding box center [284, 116] width 213 height 6
click at [336, 118] on p "We saw your recent Pure Ambassador post - looks great, we just have one edit to…" at bounding box center [284, 116] width 213 height 6
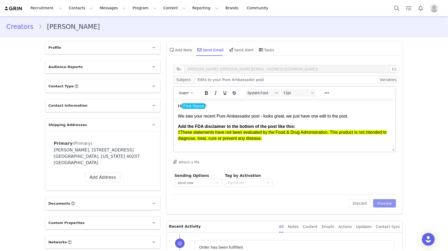
click at [336, 168] on button "Preview" at bounding box center [384, 203] width 23 height 8
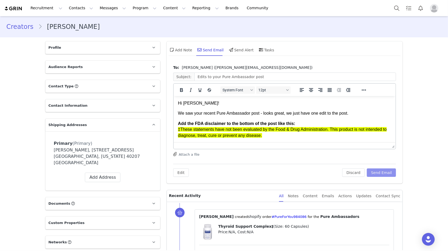
click at [336, 168] on button "Send Email" at bounding box center [381, 173] width 29 height 8
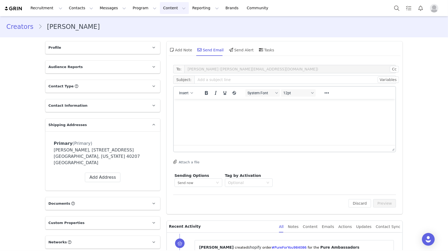
click at [160, 6] on button "Content Content" at bounding box center [174, 8] width 29 height 12
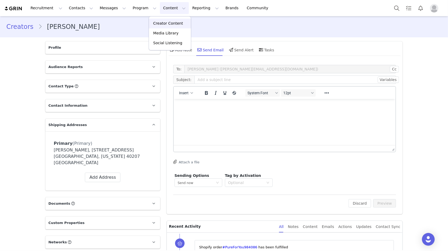
click at [160, 24] on p "Creator Content" at bounding box center [168, 24] width 30 height 6
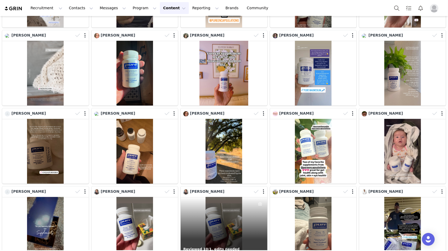
scroll to position [121, 0]
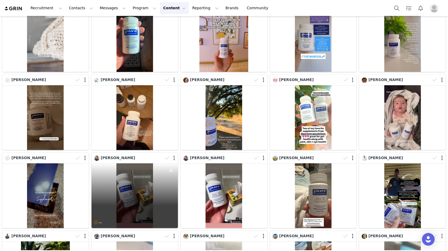
click at [151, 168] on div "—" at bounding box center [134, 196] width 87 height 65
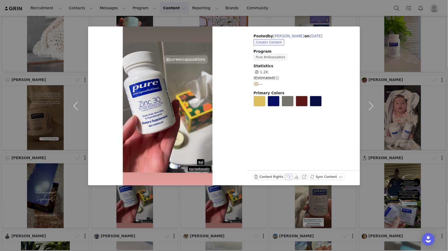
click at [288, 168] on button "Labels & Tags" at bounding box center [288, 177] width 7 height 6
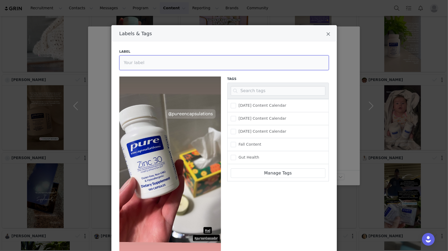
click at [165, 62] on input "Labels & Tags" at bounding box center [223, 62] width 209 height 15
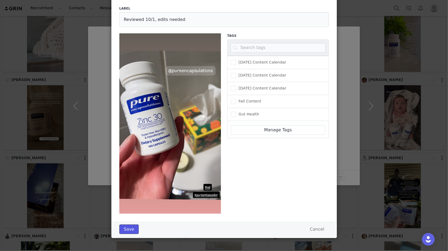
click at [128, 168] on button "Save" at bounding box center [128, 230] width 19 height 10
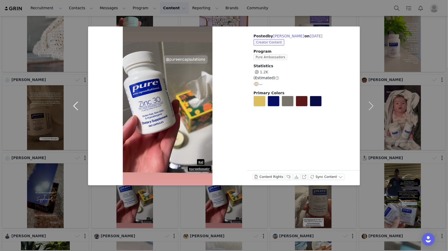
click at [77, 106] on button "button" at bounding box center [77, 106] width 22 height 159
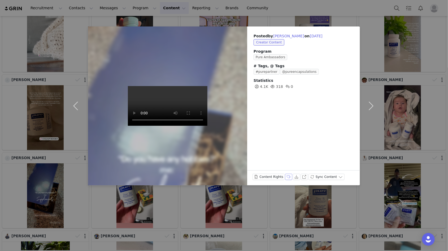
click at [287, 168] on button "Labels & Tags" at bounding box center [288, 177] width 7 height 6
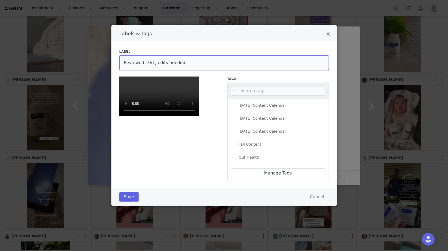
drag, startPoint x: 184, startPoint y: 19, endPoint x: 154, endPoint y: 19, distance: 30.2
click at [154, 55] on input "Reviewed 10/1, edits needed" at bounding box center [223, 62] width 209 height 15
type input "Reviewed 10/1, IGS down"
click at [129, 168] on button "Save" at bounding box center [128, 197] width 19 height 10
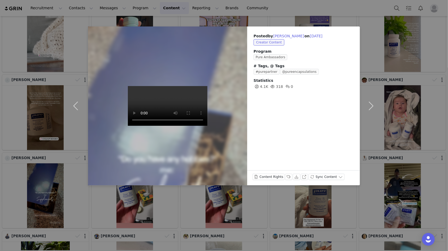
click at [60, 168] on div "Posted by [PERSON_NAME] on [DATE] Creator Content Program Pure Ambassadors # Ta…" at bounding box center [224, 125] width 448 height 251
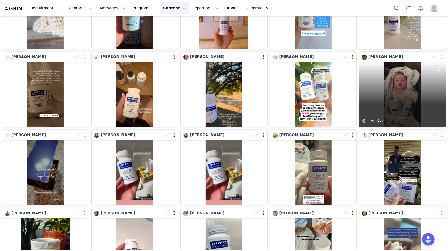
scroll to position [144, 0]
click at [336, 98] on div "829 0" at bounding box center [402, 94] width 87 height 65
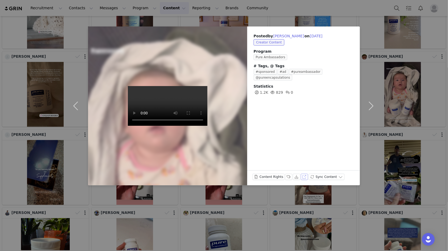
click at [304, 168] on button "View on Instagram" at bounding box center [304, 177] width 7 height 6
click at [289, 168] on button "Labels & Tags" at bounding box center [288, 177] width 7 height 6
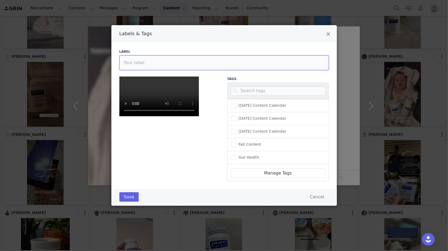
click at [160, 61] on input "Labels & Tags" at bounding box center [223, 62] width 209 height 15
click at [119, 168] on div "Save Cancel" at bounding box center [223, 198] width 225 height 16
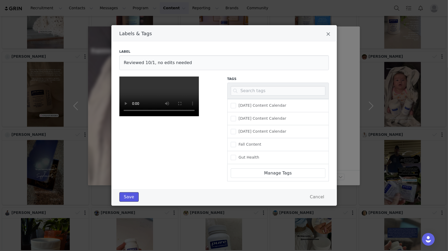
click at [129, 168] on button "Save" at bounding box center [128, 197] width 19 height 10
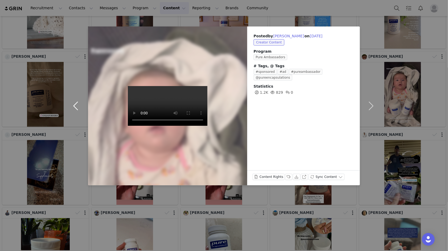
click at [78, 106] on button "button" at bounding box center [77, 106] width 22 height 159
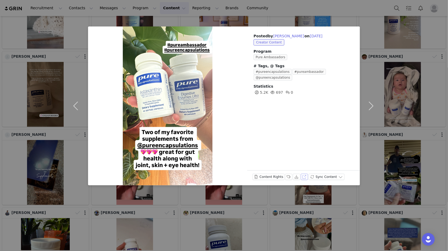
click at [303, 168] on button "View on Instagram" at bounding box center [304, 177] width 7 height 6
click at [287, 168] on button "Labels & Tags" at bounding box center [288, 177] width 7 height 6
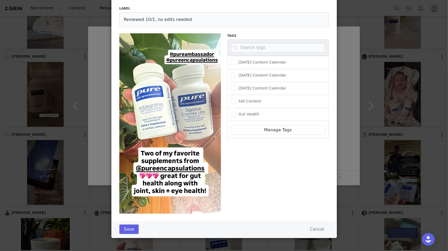
scroll to position [0, 0]
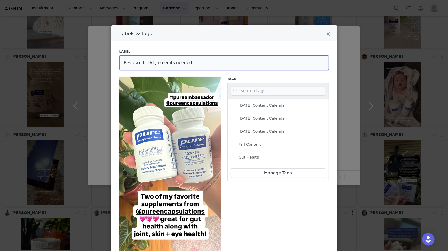
click at [156, 62] on input "Reviewed 10/1, no edits needed" at bounding box center [223, 62] width 209 height 15
type input "Reviewed 10/1, edits needed"
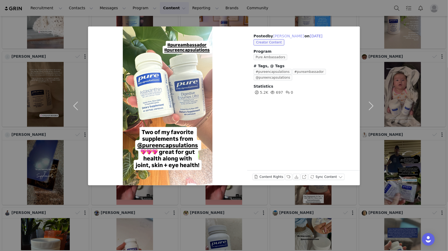
click at [281, 34] on button "[PERSON_NAME]" at bounding box center [288, 36] width 31 height 6
type input "[PERSON_NAME]"
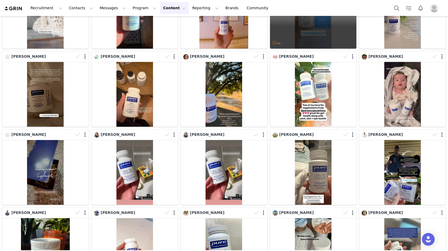
scroll to position [23, 0]
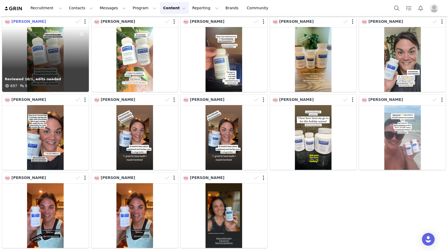
click at [33, 21] on span "[PERSON_NAME]" at bounding box center [28, 21] width 34 height 4
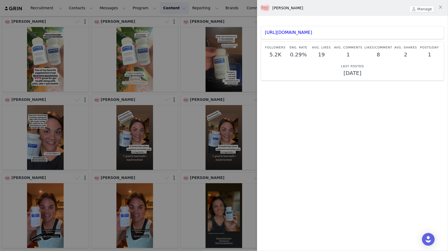
click at [336, 5] on div "[PERSON_NAME]" at bounding box center [352, 8] width 191 height 16
click at [336, 8] on button "Manage" at bounding box center [421, 9] width 25 height 6
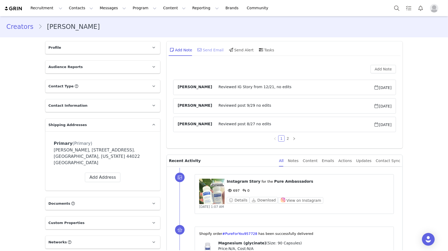
click at [203, 51] on div "Send Email" at bounding box center [209, 49] width 27 height 13
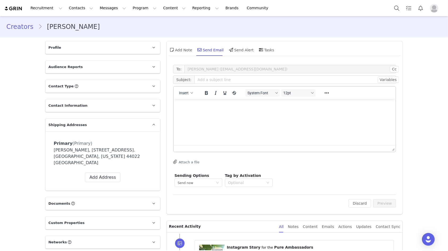
click at [188, 98] on div "Insert" at bounding box center [186, 93] width 25 height 10
click at [188, 93] on span "Insert" at bounding box center [184, 93] width 10 height 4
click at [197, 102] on div "Insert Template" at bounding box center [205, 102] width 48 height 6
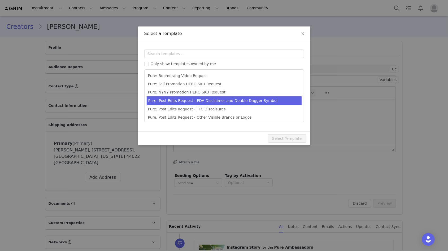
click at [197, 103] on li "Pure: Post Edits Request - FDA Disclaimer and Double Dagger Symbol" at bounding box center [224, 101] width 155 height 9
type input "Edits to your Pure Ambassador post"
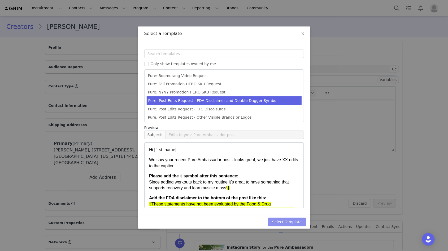
click at [289, 168] on button "Select Template" at bounding box center [287, 222] width 38 height 8
type input "Edits to your Pure Ambassador post"
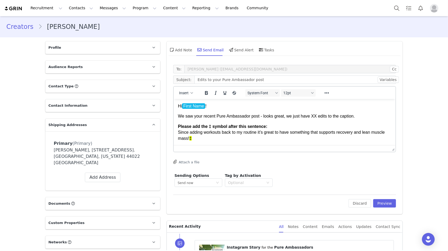
click at [314, 117] on p "We saw your recent Pure Ambassador post - looks great, we just have XX edits to…" at bounding box center [284, 116] width 213 height 6
click at [330, 117] on p "We saw your recent Pure Ambassador post - looks great, we just have one edits t…" at bounding box center [284, 116] width 213 height 6
click at [336, 117] on p "We saw your recent Pure Ambassador post - looks great, we just have one edit to…" at bounding box center [284, 116] width 213 height 6
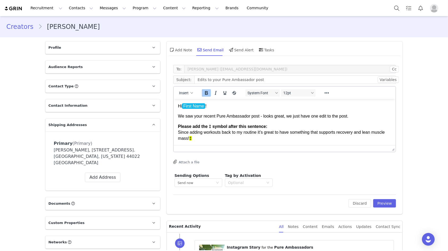
drag, startPoint x: 198, startPoint y: 138, endPoint x: 174, endPoint y: 126, distance: 27.4
click at [174, 126] on html "Hi First Name ! We saw your recent Pure Ambassador post - looks great, we just …" at bounding box center [284, 146] width 222 height 95
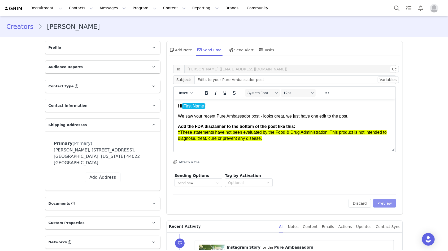
click at [336, 168] on button "Preview" at bounding box center [384, 203] width 23 height 8
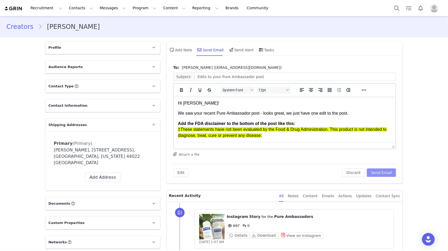
click at [336, 168] on button "Send Email" at bounding box center [381, 173] width 29 height 8
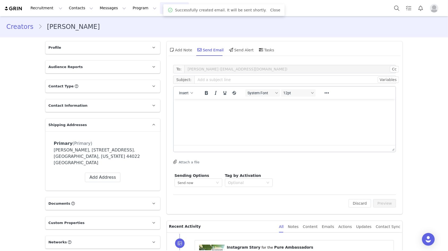
click at [160, 8] on button "Content Content" at bounding box center [174, 8] width 29 height 12
click at [158, 25] on p "Creator Content" at bounding box center [168, 24] width 30 height 6
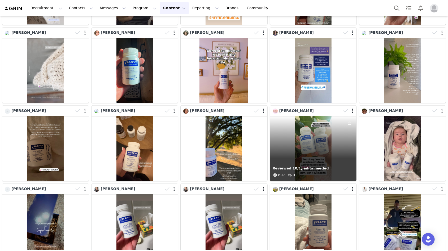
scroll to position [90, 0]
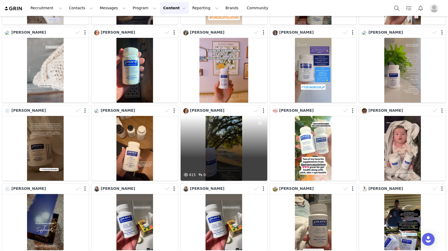
click at [242, 152] on div "415 0" at bounding box center [224, 148] width 87 height 65
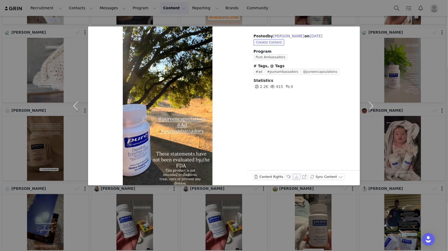
click at [298, 168] on button "Download" at bounding box center [296, 177] width 7 height 6
click at [301, 168] on button "View on Instagram" at bounding box center [304, 177] width 7 height 6
click at [286, 168] on button "Labels & Tags" at bounding box center [288, 177] width 7 height 6
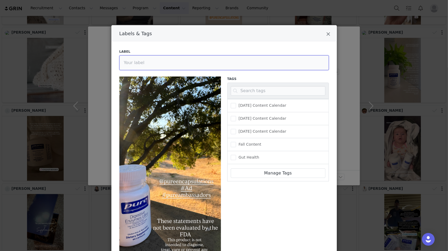
click at [154, 66] on input "Labels & Tags" at bounding box center [223, 62] width 209 height 15
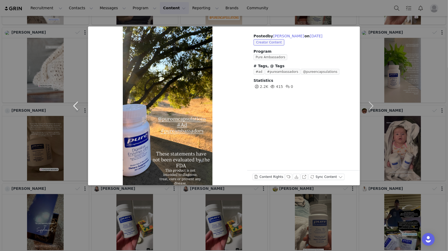
click at [76, 106] on button "button" at bounding box center [77, 106] width 22 height 159
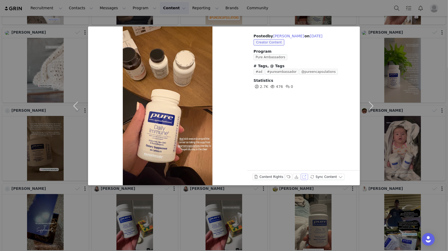
click at [301, 168] on button "View on Instagram" at bounding box center [304, 177] width 7 height 6
click at [286, 168] on button "Labels & Tags" at bounding box center [288, 177] width 7 height 6
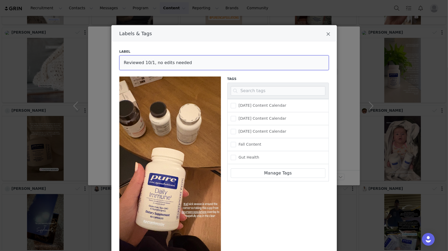
click at [159, 62] on input "Reviewed 10/1, no edits needed" at bounding box center [223, 62] width 209 height 15
type input "Reviewed 10/1, edits needed"
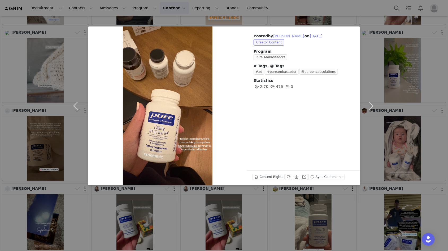
click at [281, 36] on button "[PERSON_NAME]" at bounding box center [288, 36] width 31 height 6
type input "[PERSON_NAME]"
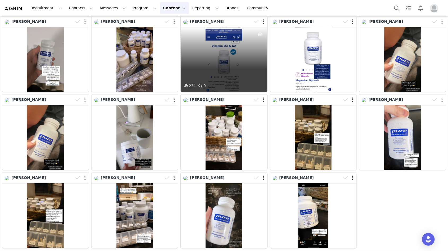
scroll to position [0, 0]
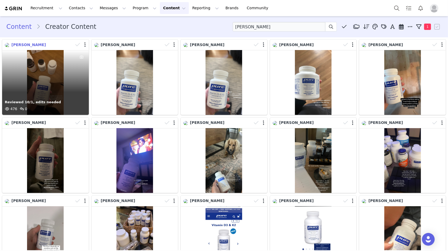
click at [34, 45] on span "[PERSON_NAME]" at bounding box center [28, 45] width 34 height 4
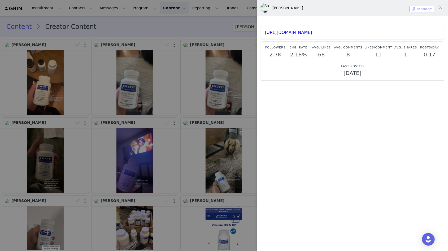
click at [336, 6] on button "Manage" at bounding box center [421, 9] width 25 height 6
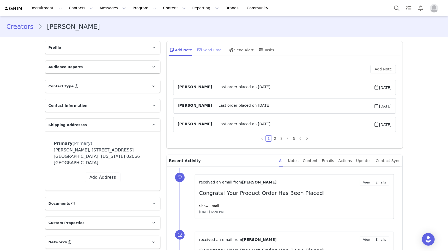
click at [211, 49] on div "Send Email" at bounding box center [209, 49] width 27 height 13
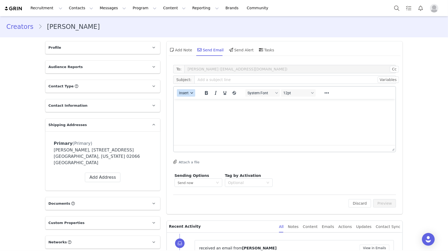
click at [189, 94] on button "Insert" at bounding box center [186, 92] width 18 height 7
click at [195, 102] on div "Insert Template" at bounding box center [205, 102] width 48 height 6
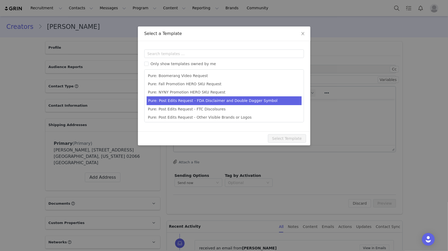
click at [196, 103] on li "Pure: Post Edits Request - FDA Disclaimer and Double Dagger Symbol" at bounding box center [224, 101] width 155 height 9
type input "Edits to your Pure Ambassador post"
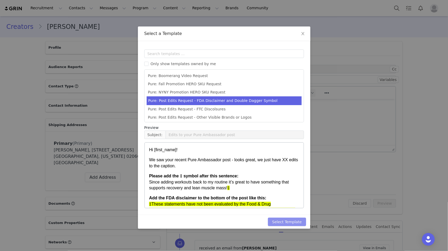
click at [285, 168] on button "Select Template" at bounding box center [287, 222] width 38 height 8
type input "Edits to your Pure Ambassador post"
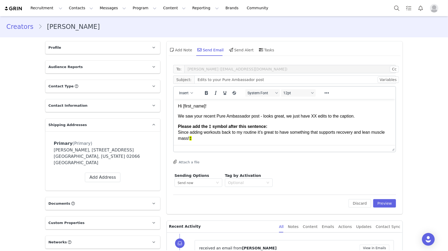
click at [314, 117] on p "We saw your recent Pure Ambassador post - looks great, we just have XX edits to…" at bounding box center [284, 116] width 213 height 6
click at [330, 116] on p "We saw your recent Pure Ambassador post - looks great, we just have one edits t…" at bounding box center [284, 116] width 213 height 6
click at [336, 117] on p "We saw your recent Pure Ambassador post - looks great, we just have one edit to…" at bounding box center [284, 116] width 213 height 6
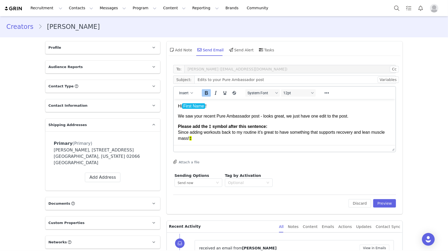
drag, startPoint x: 198, startPoint y: 138, endPoint x: 176, endPoint y: 127, distance: 25.3
click at [176, 127] on html "Hi First Name ! We saw your recent Pure Ambassador post - looks great, we just …" at bounding box center [284, 146] width 222 height 95
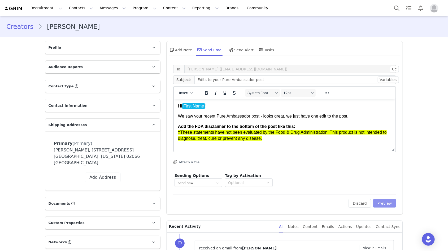
click at [336, 168] on button "Preview" at bounding box center [384, 203] width 23 height 8
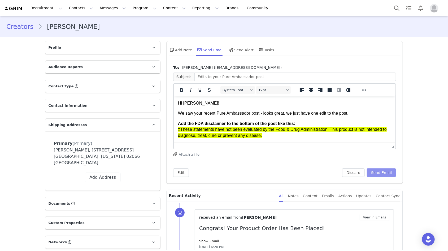
click at [336, 168] on button "Send Email" at bounding box center [381, 173] width 29 height 8
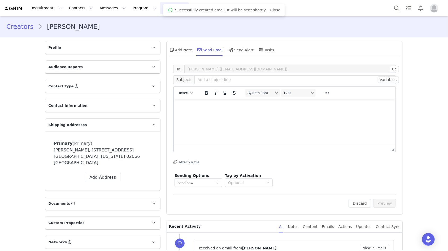
click at [160, 8] on button "Content Content" at bounding box center [174, 8] width 29 height 12
click at [162, 24] on p "Creator Content" at bounding box center [168, 24] width 30 height 6
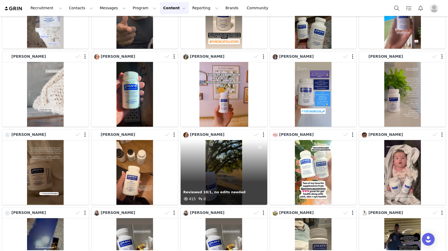
scroll to position [77, 0]
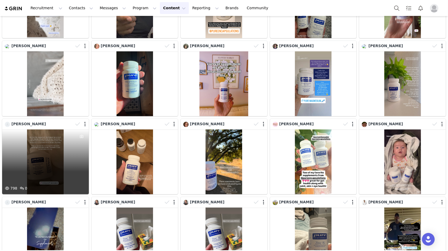
click at [50, 160] on div "798 0" at bounding box center [45, 162] width 87 height 65
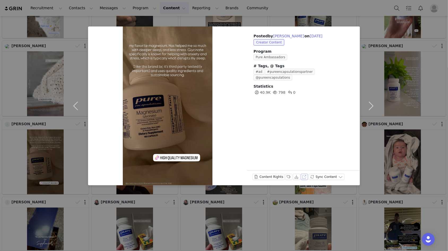
click at [303, 168] on button "View on Instagram" at bounding box center [304, 177] width 7 height 6
click at [286, 168] on button "Labels & Tags" at bounding box center [288, 177] width 7 height 6
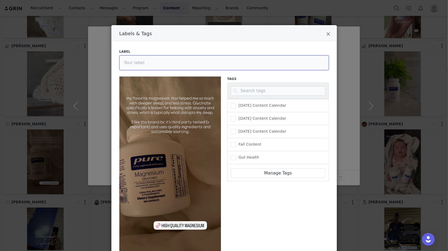
click at [152, 67] on input "Labels & Tags" at bounding box center [223, 62] width 209 height 15
type input "Reviewed 10/1, edits needed"
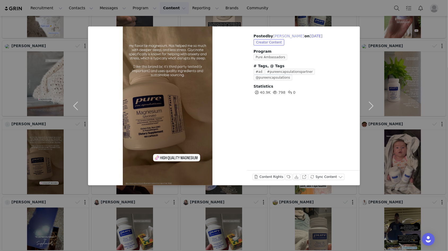
click at [287, 38] on button "[PERSON_NAME]" at bounding box center [288, 36] width 31 height 6
type input "[PERSON_NAME]"
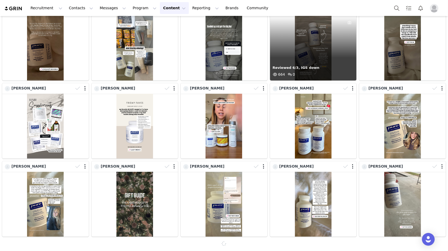
scroll to position [179, 0]
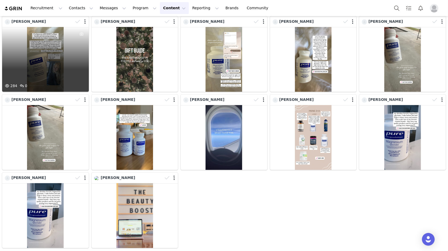
click at [21, 17] on div "[PERSON_NAME]" at bounding box center [45, 21] width 87 height 11
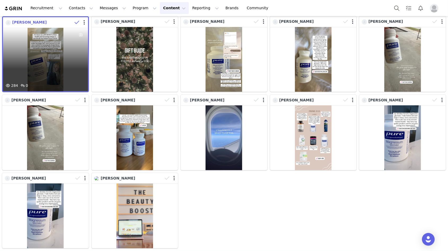
click at [21, 23] on span "[PERSON_NAME]" at bounding box center [29, 22] width 34 height 4
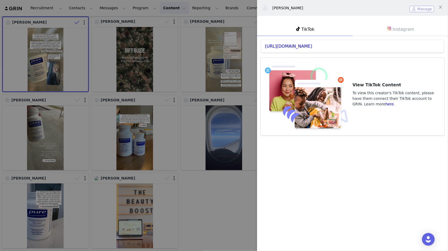
click at [336, 9] on button "Manage" at bounding box center [421, 9] width 25 height 6
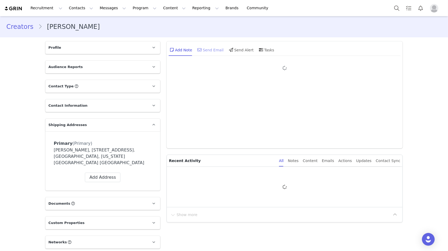
click at [212, 49] on div "Send Email" at bounding box center [209, 49] width 27 height 13
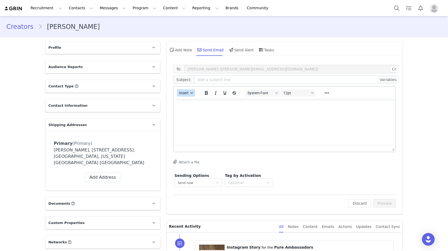
click at [183, 92] on span "Insert" at bounding box center [184, 93] width 10 height 4
click at [189, 102] on div "Insert Template" at bounding box center [205, 102] width 48 height 6
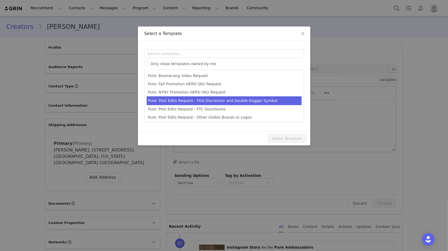
click at [212, 101] on li "Pure: Post Edits Request - FDA Disclaimer and Double Dagger Symbol" at bounding box center [224, 101] width 155 height 9
type input "Edits to your Pure Ambassador post"
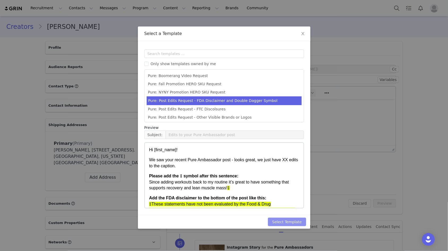
click at [282, 168] on button "Select Template" at bounding box center [287, 222] width 38 height 8
type input "Edits to your Pure Ambassador post"
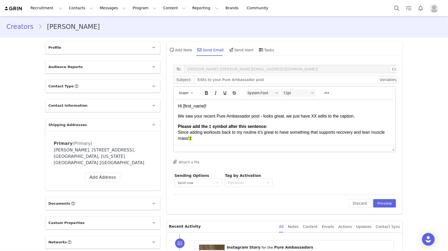
click at [314, 116] on p "We saw your recent Pure Ambassador post - looks great, we just have XX edits to…" at bounding box center [284, 116] width 213 height 6
click at [331, 117] on p "We saw your recent Pure Ambassador post - looks great, we just have one edits t…" at bounding box center [284, 116] width 213 height 6
click at [336, 118] on p "We saw your recent Pure Ambassador post - looks great, we just have one edit to…" at bounding box center [284, 116] width 213 height 6
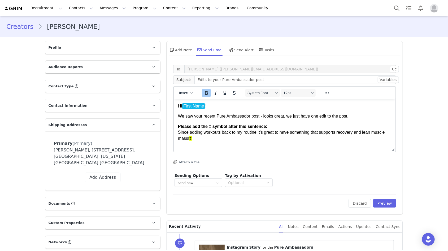
drag, startPoint x: 196, startPoint y: 138, endPoint x: 175, endPoint y: 128, distance: 24.0
click at [175, 128] on html "Hi First Name ! We saw your recent Pure Ambassador post - looks great, we just …" at bounding box center [284, 146] width 222 height 95
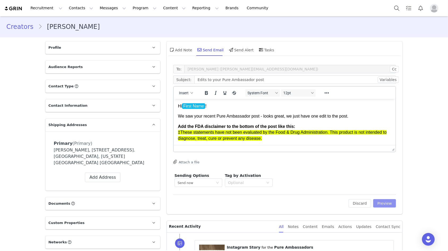
click at [336, 168] on button "Preview" at bounding box center [384, 203] width 23 height 8
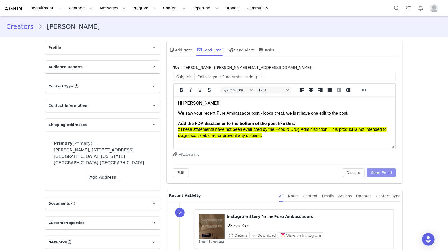
click at [336, 168] on button "Send Email" at bounding box center [381, 173] width 29 height 8
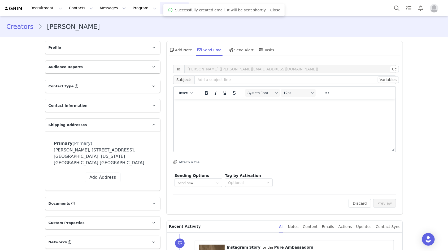
click at [160, 6] on button "Content Content" at bounding box center [174, 8] width 29 height 12
click at [156, 23] on p "Creator Content" at bounding box center [168, 24] width 30 height 6
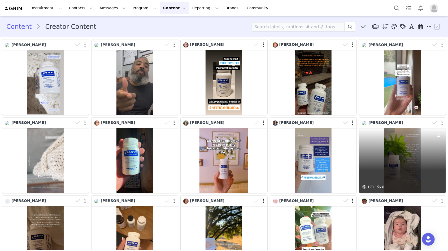
click at [336, 148] on div "171 0" at bounding box center [402, 160] width 87 height 65
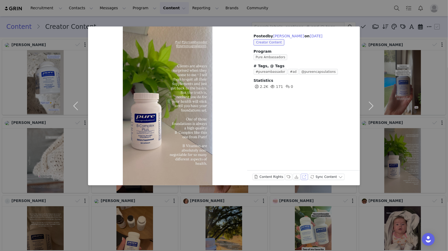
click at [303, 168] on button "View on Instagram" at bounding box center [304, 177] width 7 height 6
click at [285, 168] on button "Labels & Tags" at bounding box center [288, 177] width 7 height 6
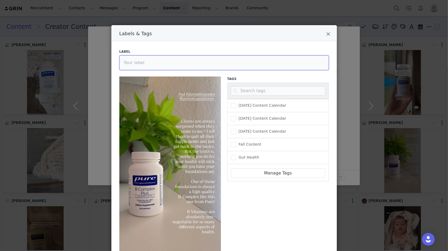
click at [160, 62] on input "Labels & Tags" at bounding box center [223, 62] width 209 height 15
type input "Reviewed 10/1, IGS down"
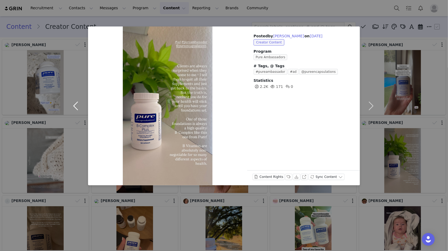
click at [73, 108] on button "button" at bounding box center [77, 106] width 22 height 159
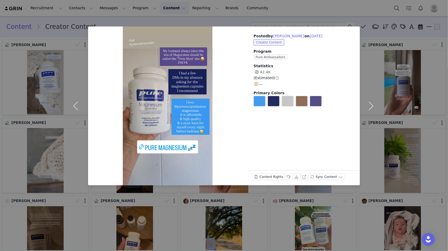
click at [336, 98] on div "Posted by [PERSON_NAME] on [DATE] Creator Content Program Pure Ambassadors Stat…" at bounding box center [224, 125] width 448 height 251
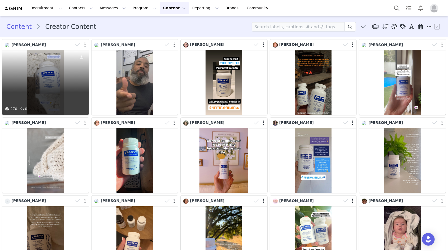
click at [66, 96] on div "270 0" at bounding box center [45, 82] width 87 height 65
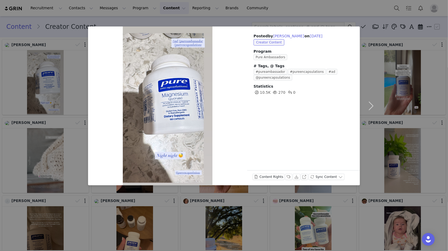
click at [51, 136] on div "Posted by [PERSON_NAME] on [DATE] Creator Content Program Pure Ambassadors # Ta…" at bounding box center [224, 125] width 448 height 251
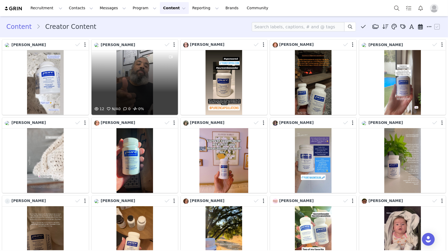
click at [151, 87] on div "12 N/A 0 0 0%" at bounding box center [134, 82] width 87 height 65
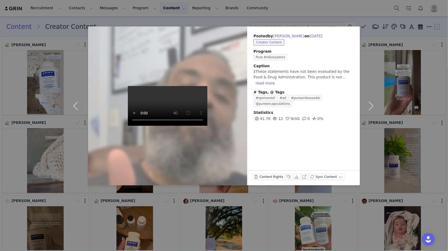
click at [52, 140] on div "Posted by [PERSON_NAME] on [DATE] Creator Content Program Pure Ambassadors Capt…" at bounding box center [224, 125] width 448 height 251
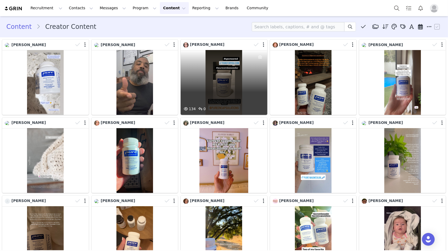
click at [214, 97] on div "134 0" at bounding box center [224, 82] width 87 height 65
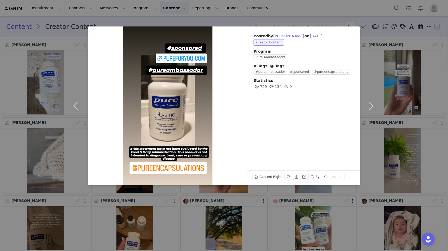
click at [336, 89] on div "Posted by [PERSON_NAME] on [DATE] Creator Content Program Pure Ambassadors # Ta…" at bounding box center [224, 125] width 448 height 251
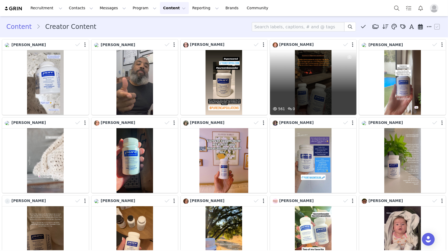
drag, startPoint x: 356, startPoint y: 85, endPoint x: 335, endPoint y: 85, distance: 21.5
click at [335, 85] on div "561 0" at bounding box center [313, 82] width 87 height 65
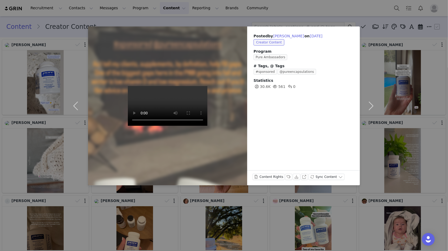
click at [336, 79] on div "Posted by [PERSON_NAME] on [DATE] Creator Content Program Pure Ambassadors # Ta…" at bounding box center [224, 125] width 448 height 251
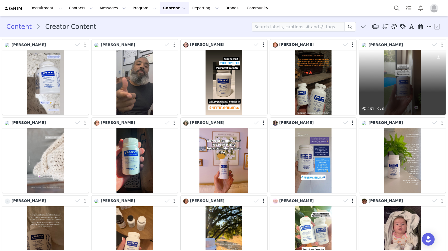
click at [336, 91] on div "461 0" at bounding box center [402, 82] width 87 height 65
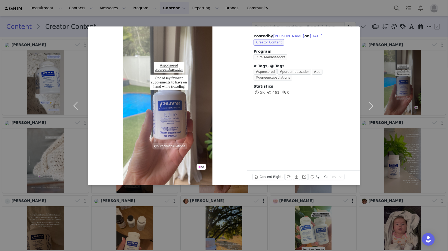
click at [336, 158] on div "Posted by [PERSON_NAME] on [DATE] Creator Content Program Pure Ambassadors # Ta…" at bounding box center [224, 125] width 448 height 251
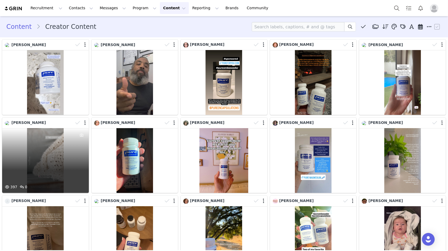
click at [65, 153] on div "397 0" at bounding box center [45, 160] width 87 height 65
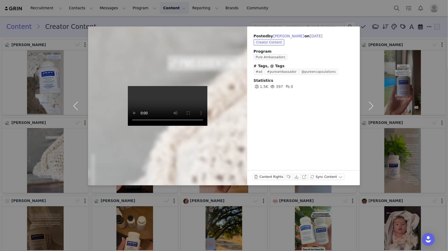
click at [85, 168] on div "Posted by [PERSON_NAME] on [DATE] Creator Content Program Pure Ambassadors # Ta…" at bounding box center [224, 125] width 448 height 251
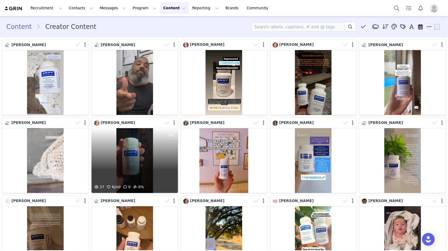
click at [136, 153] on div "37 N/A 0 0 0%" at bounding box center [134, 160] width 87 height 65
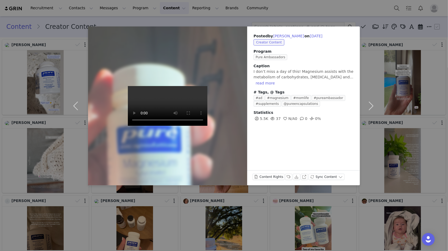
click at [207, 168] on div "Posted by [PERSON_NAME] on [DATE] Creator Content Program Pure Ambassadors Capt…" at bounding box center [224, 125] width 448 height 251
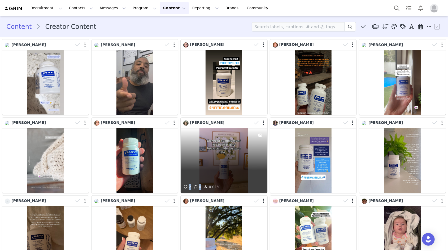
click at [219, 150] on div "2 0 0.01%" at bounding box center [224, 160] width 87 height 65
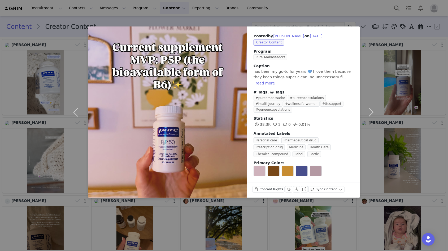
click at [279, 168] on div "Posted by [PERSON_NAME] on [DATE] Creator Content Program Pure Ambassadors Capt…" at bounding box center [224, 125] width 448 height 251
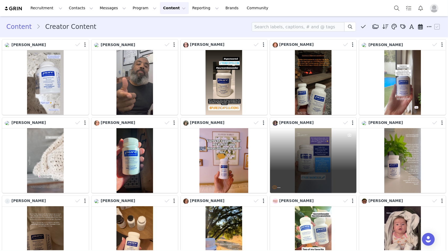
click at [307, 168] on div "—" at bounding box center [313, 160] width 87 height 65
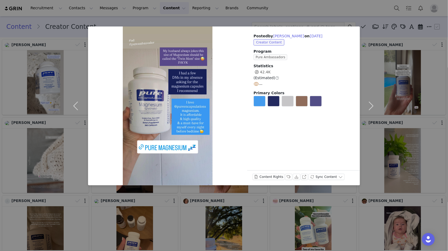
click at [299, 168] on div "Posted by [PERSON_NAME] on [DATE] Creator Content Program Pure Ambassadors Stat…" at bounding box center [224, 125] width 448 height 251
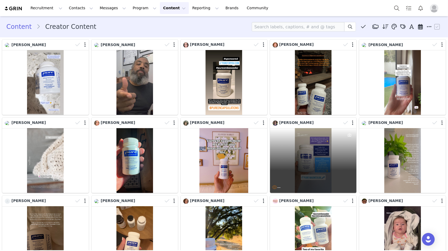
click at [322, 165] on div "—" at bounding box center [313, 160] width 87 height 65
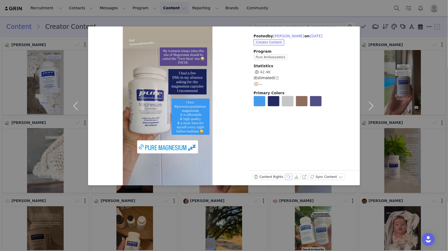
click at [287, 168] on button "Labels & Tags" at bounding box center [288, 177] width 7 height 6
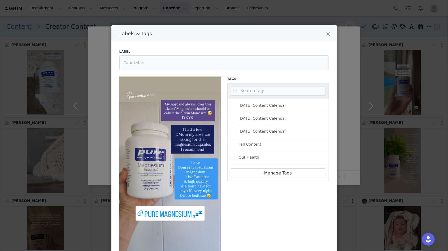
click at [142, 70] on div "Label" at bounding box center [224, 59] width 216 height 27
click at [140, 65] on input "Labels & Tags" at bounding box center [223, 62] width 209 height 15
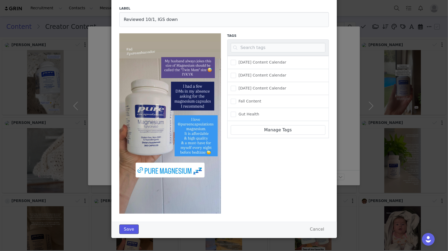
click at [127, 168] on button "Save" at bounding box center [128, 230] width 19 height 10
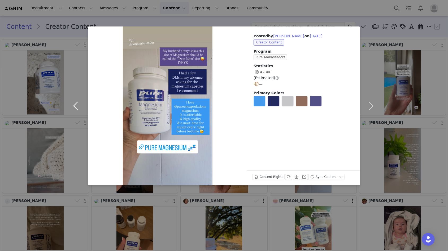
click at [74, 107] on button "button" at bounding box center [77, 106] width 22 height 159
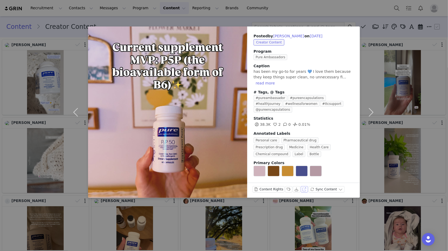
click at [302, 168] on button "View on Instagram" at bounding box center [304, 189] width 7 height 6
click at [287, 168] on button "Labels & Tags" at bounding box center [288, 189] width 7 height 6
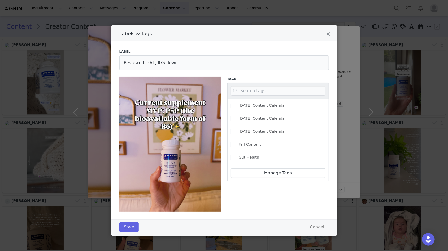
scroll to position [0, 0]
drag, startPoint x: 175, startPoint y: 62, endPoint x: 154, endPoint y: 62, distance: 20.9
click at [154, 62] on input "Reviewed 10/1, IGS down" at bounding box center [223, 62] width 209 height 15
type input "Reviewed 10/1, edits needed"
click at [129, 168] on button "Save" at bounding box center [128, 228] width 19 height 10
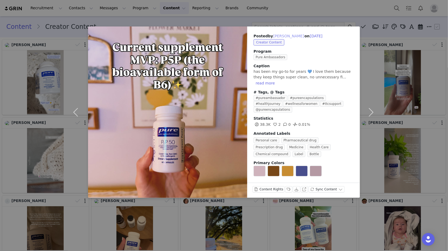
click at [295, 35] on button "[PERSON_NAME]" at bounding box center [288, 36] width 31 height 6
type input "[PERSON_NAME]"
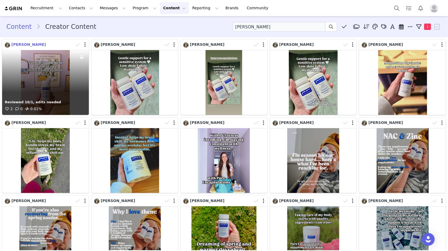
click at [26, 46] on span "[PERSON_NAME]" at bounding box center [28, 44] width 34 height 4
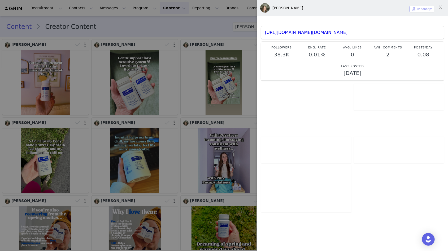
click at [336, 8] on button "Manage" at bounding box center [421, 9] width 25 height 6
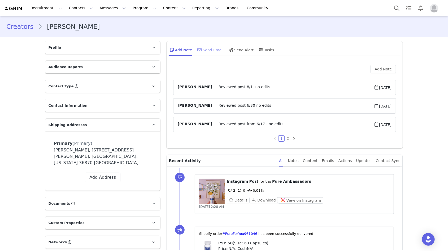
click at [215, 49] on div "Send Email" at bounding box center [209, 49] width 27 height 13
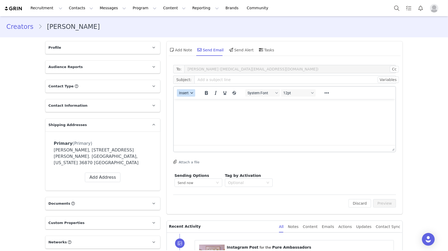
click at [187, 94] on span "Insert" at bounding box center [184, 93] width 10 height 4
click at [195, 102] on div "Insert Template" at bounding box center [205, 102] width 48 height 6
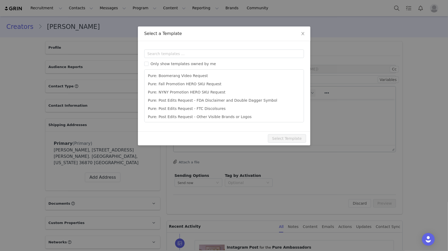
click at [195, 102] on li "Pure: Post Edits Request - FDA Disclaimer and Double Dagger Symbol" at bounding box center [224, 101] width 155 height 8
type input "Edits to your Pure Ambassador post"
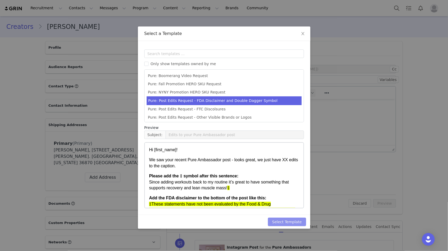
click at [278, 168] on button "Select Template" at bounding box center [287, 222] width 38 height 8
type input "Edits to your Pure Ambassador post"
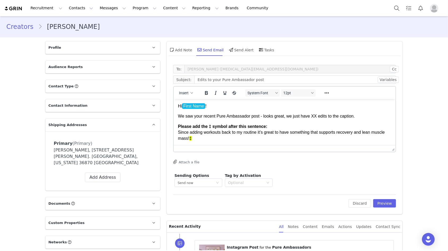
click at [315, 118] on p "We saw your recent Pure Ambassador post - looks great, we just have XX edits to…" at bounding box center [284, 116] width 213 height 6
click at [330, 116] on p "We saw your recent Pure Ambassador post - looks great, we just have one edits t…" at bounding box center [284, 116] width 213 height 6
drag, startPoint x: 202, startPoint y: 138, endPoint x: 174, endPoint y: 126, distance: 30.0
click at [174, 126] on html "Hi First Name ! We saw your recent Pure Ambassador post - looks great, we just …" at bounding box center [284, 146] width 222 height 95
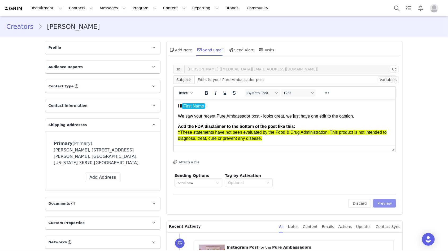
click at [336, 168] on button "Preview" at bounding box center [384, 203] width 23 height 8
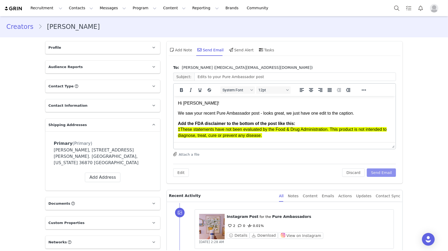
click at [336, 168] on button "Send Email" at bounding box center [381, 173] width 29 height 8
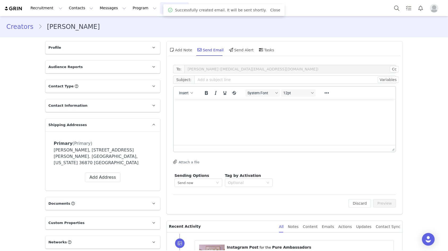
click at [160, 7] on button "Content Content" at bounding box center [174, 8] width 29 height 12
click at [161, 23] on p "Creator Content" at bounding box center [168, 24] width 30 height 6
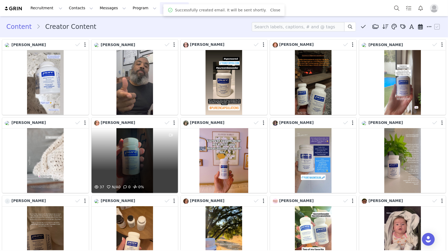
scroll to position [37, 0]
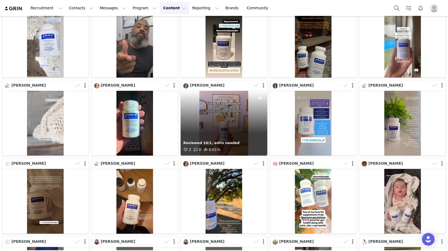
click at [222, 132] on div "Reviewed 10/1, edits needed 2 0 0.01%" at bounding box center [224, 123] width 87 height 65
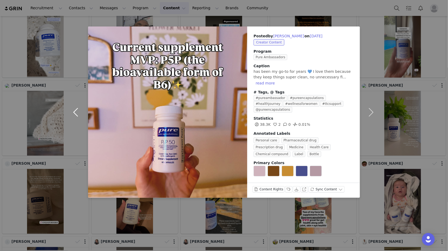
click at [75, 106] on button "button" at bounding box center [77, 113] width 22 height 172
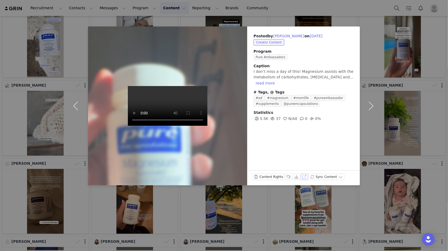
click at [304, 168] on button "View on Instagram" at bounding box center [304, 177] width 7 height 6
click at [286, 168] on button "Labels & Tags" at bounding box center [288, 177] width 7 height 6
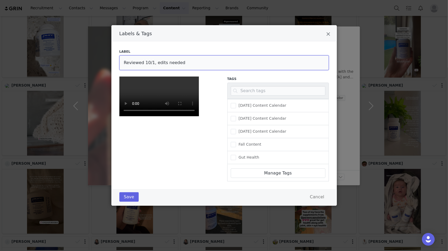
click at [154, 62] on input "Reviewed 10/1, edits needed" at bounding box center [223, 62] width 209 height 15
click at [133, 168] on button "Save" at bounding box center [128, 197] width 19 height 10
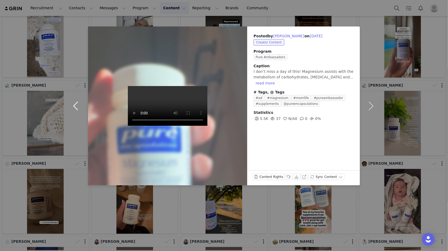
click at [77, 109] on button "button" at bounding box center [77, 106] width 22 height 159
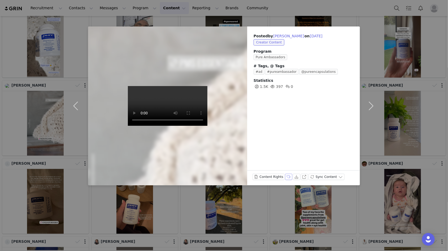
click at [288, 168] on button "Labels & Tags" at bounding box center [288, 177] width 7 height 6
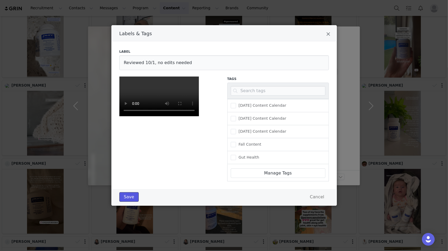
click at [128, 168] on button "Save" at bounding box center [128, 197] width 19 height 10
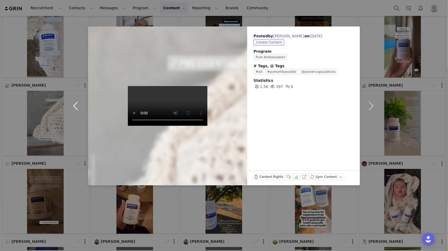
click at [76, 107] on button "button" at bounding box center [77, 106] width 22 height 159
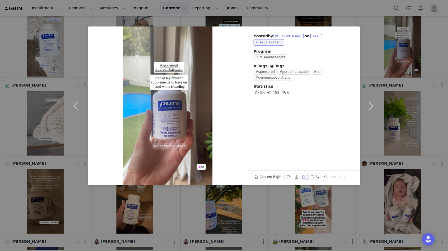
click at [304, 168] on button "View on Instagram" at bounding box center [304, 177] width 7 height 6
click at [287, 168] on button "Labels & Tags" at bounding box center [288, 177] width 7 height 6
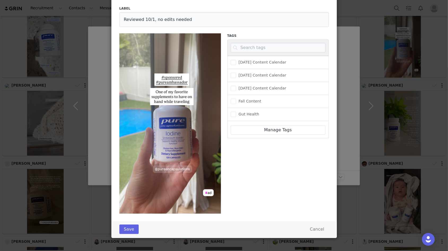
scroll to position [0, 0]
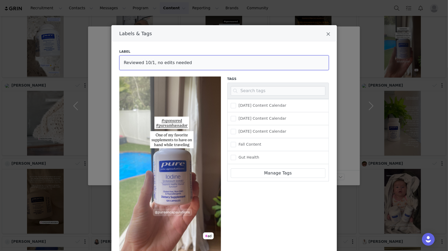
click at [159, 63] on input "Reviewed 10/1, no edits needed" at bounding box center [223, 62] width 209 height 15
type input "Reviewed 10/1, edits needed"
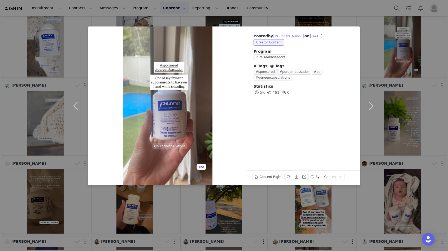
click at [291, 35] on button "[PERSON_NAME]" at bounding box center [288, 36] width 31 height 6
type input "[PERSON_NAME]"
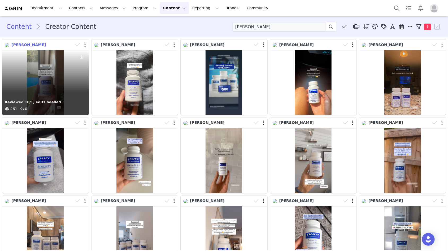
click at [31, 46] on span "[PERSON_NAME]" at bounding box center [28, 45] width 34 height 4
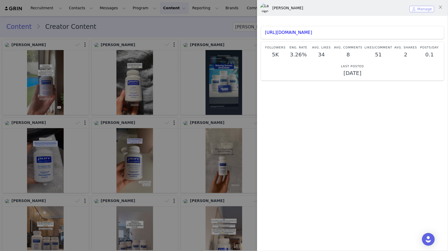
click at [336, 8] on button "Manage" at bounding box center [421, 9] width 25 height 6
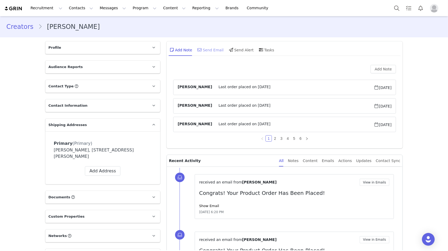
click at [216, 49] on div "Send Email" at bounding box center [209, 49] width 27 height 13
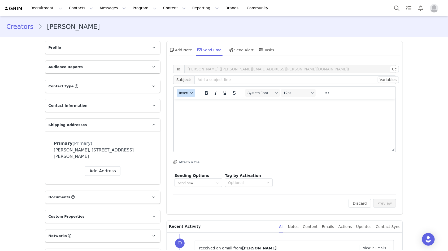
click at [189, 93] on button "Insert" at bounding box center [186, 92] width 18 height 7
click at [196, 100] on div "Insert Template" at bounding box center [205, 102] width 48 height 6
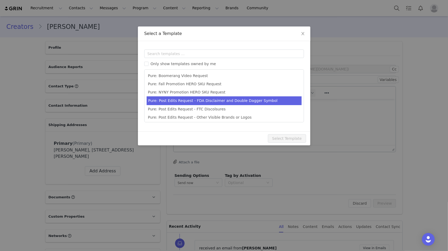
click at [210, 100] on li "Pure: Post Edits Request - FDA Disclaimer and Double Dagger Symbol" at bounding box center [224, 101] width 155 height 9
type input "Edits to your Pure Ambassador post"
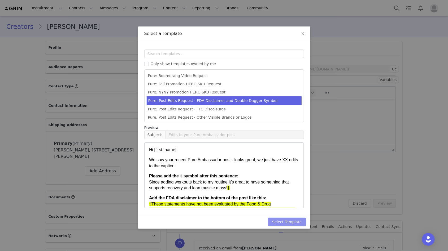
click at [287, 168] on button "Select Template" at bounding box center [287, 222] width 38 height 8
type input "Edits to your Pure Ambassador post"
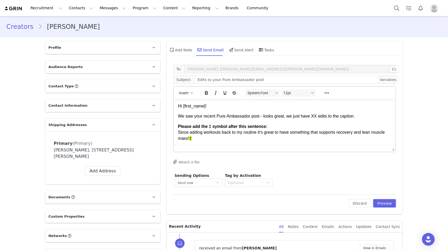
click at [314, 117] on p "We saw your recent Pure Ambassador post - looks great, we just have XX edits to…" at bounding box center [284, 116] width 213 height 6
click at [331, 117] on p "We saw your recent Pure Ambassador post - looks great, we just have one edits t…" at bounding box center [284, 116] width 213 height 6
click at [336, 115] on p "We saw your recent Pure Ambassador post - looks great, we just have one edit to…" at bounding box center [284, 116] width 213 height 6
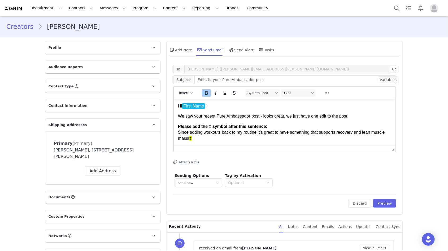
drag, startPoint x: 203, startPoint y: 138, endPoint x: 173, endPoint y: 127, distance: 31.6
click at [173, 127] on html "Hi First Name ! We saw your recent Pure Ambassador post - looks great, we just …" at bounding box center [284, 146] width 222 height 95
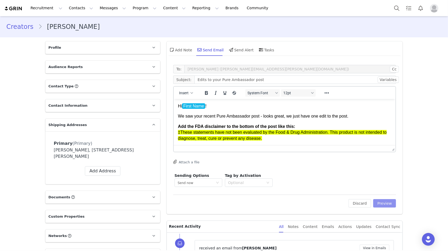
click at [336, 168] on button "Preview" at bounding box center [384, 203] width 23 height 8
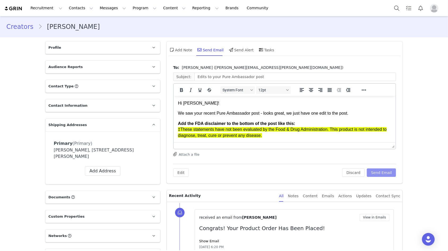
click at [336, 168] on button "Send Email" at bounding box center [381, 173] width 29 height 8
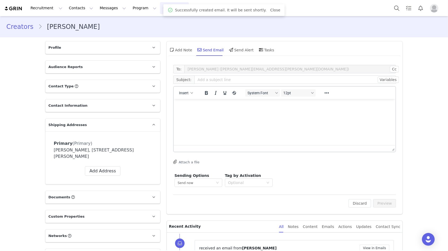
click at [164, 4] on button "Content Content" at bounding box center [174, 8] width 29 height 12
click at [165, 23] on p "Creator Content" at bounding box center [168, 24] width 30 height 6
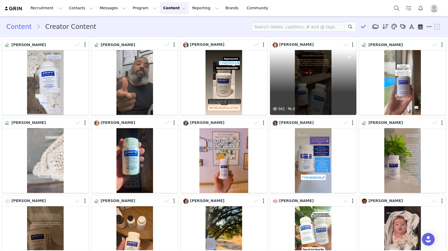
click at [330, 82] on div "561 0" at bounding box center [313, 82] width 87 height 65
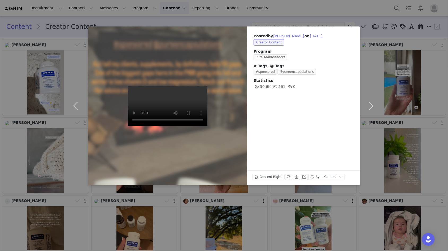
click at [336, 86] on div "Posted by [PERSON_NAME] on [DATE] Creator Content Program Pure Ambassadors # Ta…" at bounding box center [224, 125] width 448 height 251
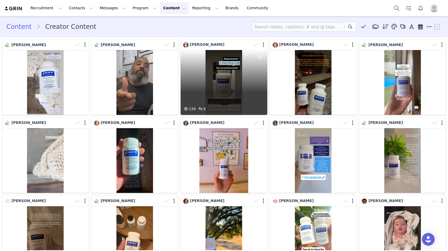
click at [230, 75] on div "134 0" at bounding box center [224, 82] width 87 height 65
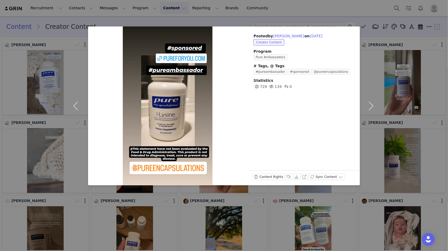
click at [148, 168] on div "Posted by [PERSON_NAME] on [DATE] Creator Content Program Pure Ambassadors # Ta…" at bounding box center [224, 125] width 448 height 251
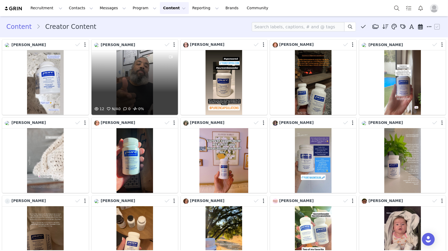
click at [149, 85] on div "12 N/A 0 0 0%" at bounding box center [134, 82] width 87 height 65
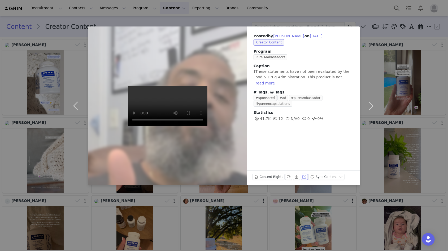
click at [305, 168] on button "View on Instagram" at bounding box center [304, 177] width 7 height 6
click at [286, 168] on button "Labels & Tags" at bounding box center [288, 177] width 7 height 6
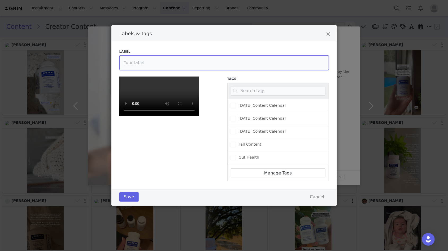
click at [155, 56] on input "Labels & Tags" at bounding box center [223, 62] width 209 height 15
type input "Reviewed 10/1, no edits needed"
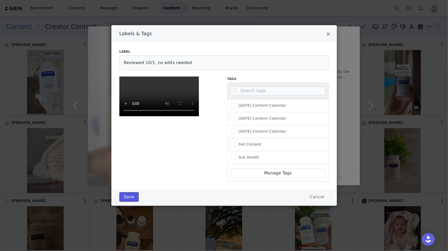
click at [131, 168] on button "Save" at bounding box center [128, 197] width 19 height 10
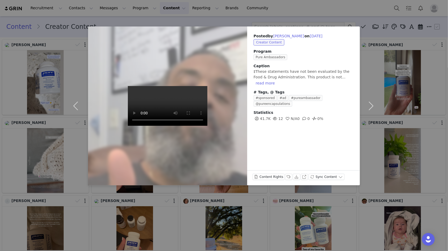
click at [189, 168] on div "Posted by [PERSON_NAME] on [DATE] Creator Content Program Pure Ambassadors Capt…" at bounding box center [224, 125] width 448 height 251
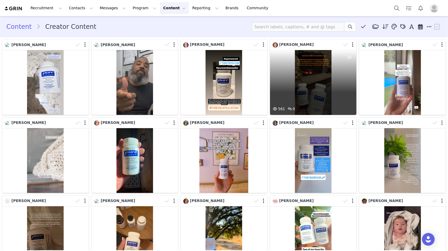
click at [336, 85] on div at bounding box center [349, 78] width 14 height 56
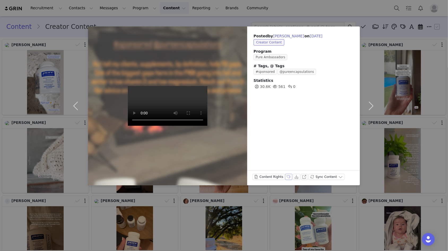
click at [286, 168] on button "Labels & Tags" at bounding box center [288, 177] width 7 height 6
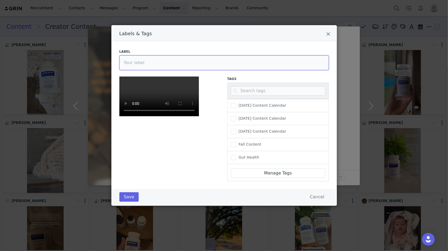
click at [196, 63] on input "Labels & Tags" at bounding box center [223, 62] width 209 height 15
type input "Reviewed 10/1, IGS down"
click at [125, 168] on button "Save" at bounding box center [128, 197] width 19 height 10
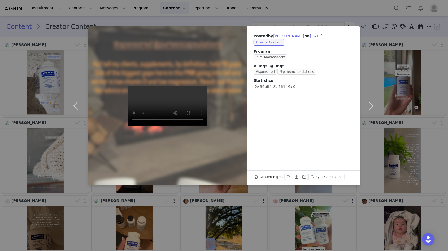
click at [336, 165] on div "Posted by [PERSON_NAME] on [DATE] Creator Content Program Pure Ambassadors # Ta…" at bounding box center [224, 125] width 448 height 251
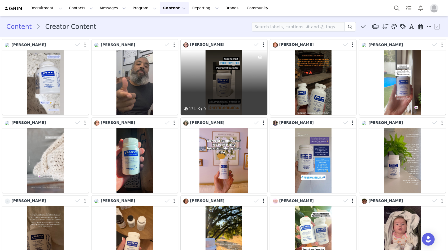
click at [255, 74] on div at bounding box center [260, 78] width 14 height 56
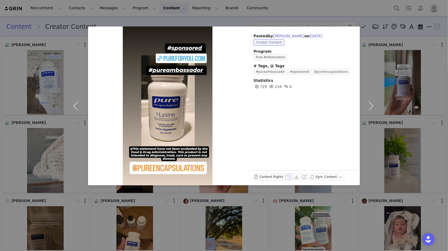
click at [288, 168] on button "Labels & Tags" at bounding box center [288, 177] width 7 height 6
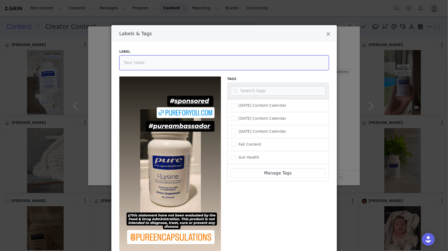
click at [136, 64] on input "Labels & Tags" at bounding box center [223, 62] width 209 height 15
type input "Reviewed 10/1, IGS down"
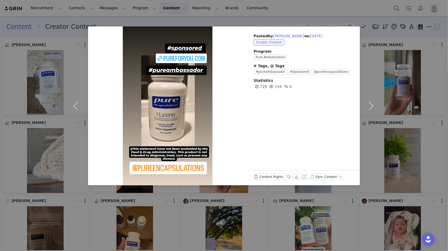
click at [115, 168] on div "Posted by [PERSON_NAME] on [DATE] Creator Content Program Pure Ambassadors # Ta…" at bounding box center [224, 125] width 448 height 251
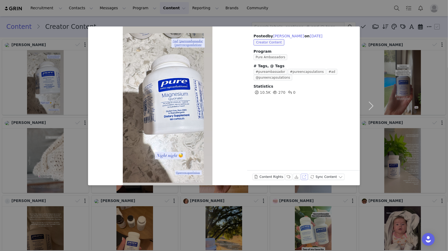
click at [302, 168] on button "View on Instagram" at bounding box center [304, 177] width 7 height 6
click at [287, 168] on button "Labels & Tags" at bounding box center [288, 177] width 7 height 6
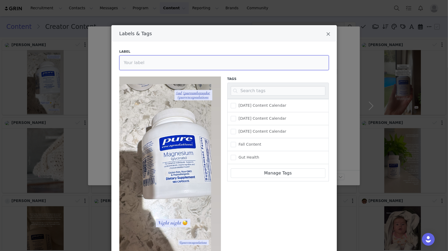
click at [213, 64] on input "Labels & Tags" at bounding box center [223, 62] width 209 height 15
type input "Reviewed 10/2, IGS down"
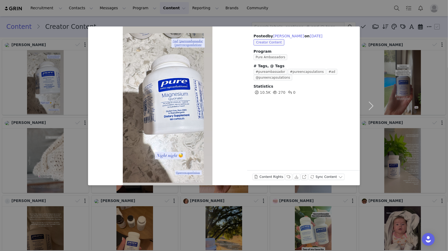
click at [179, 168] on div "Posted by [PERSON_NAME] on [DATE] Creator Content Program Pure Ambassadors # Ta…" at bounding box center [224, 125] width 448 height 251
click at [289, 168] on button "Labels & Tags" at bounding box center [288, 177] width 7 height 6
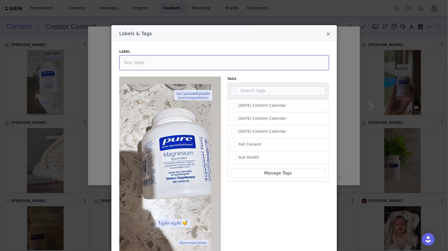
click at [170, 62] on input "Labels & Tags" at bounding box center [223, 62] width 209 height 15
type input "Reviewed 10/2, IGS down"
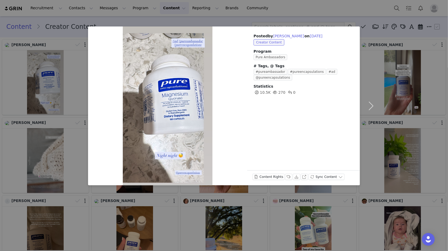
click at [284, 168] on div "Posted by [PERSON_NAME] on [DATE] Creator Content Program Pure Ambassadors # Ta…" at bounding box center [224, 125] width 448 height 251
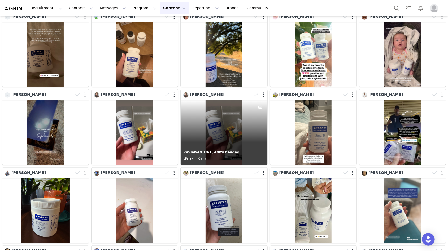
scroll to position [188, 0]
